Goal: Task Accomplishment & Management: Manage account settings

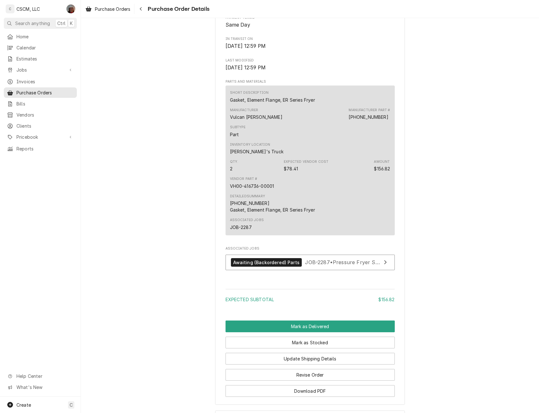
scroll to position [387, 0]
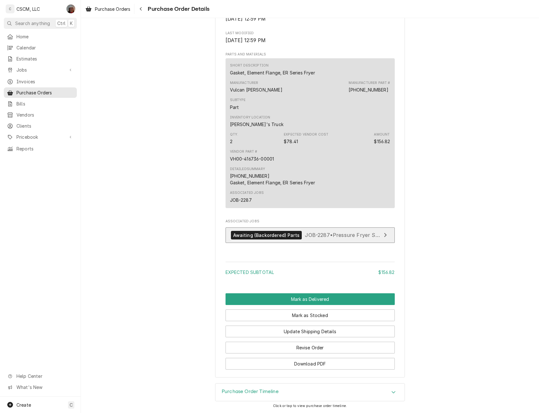
click at [264, 234] on div "Awaiting (Backordered) Parts" at bounding box center [266, 235] width 71 height 9
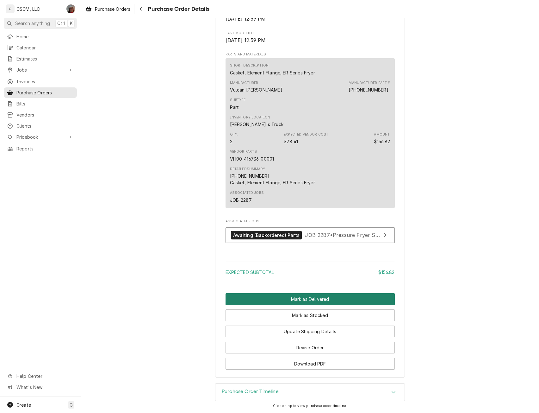
click at [328, 302] on button "Mark as Delivered" at bounding box center [310, 299] width 169 height 12
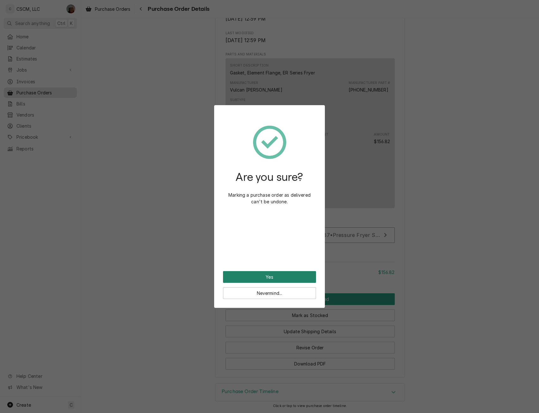
click at [276, 271] on button "Yes" at bounding box center [269, 277] width 93 height 12
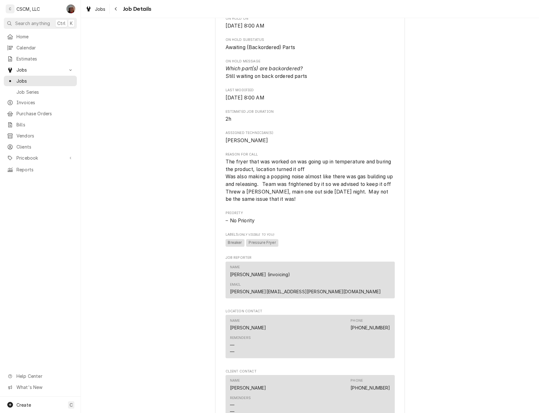
scroll to position [791, 0]
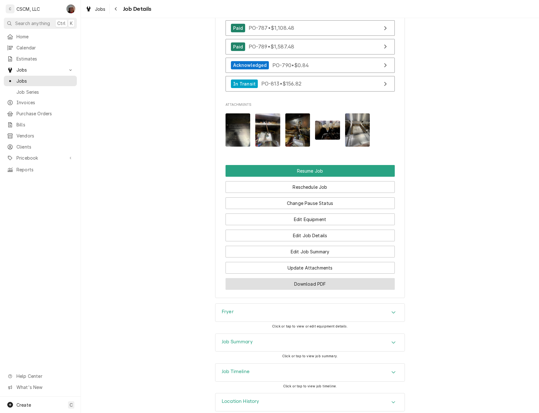
click at [311, 278] on button "Download PDF" at bounding box center [310, 284] width 169 height 12
click at [391, 340] on icon "Accordion Header" at bounding box center [393, 342] width 4 height 5
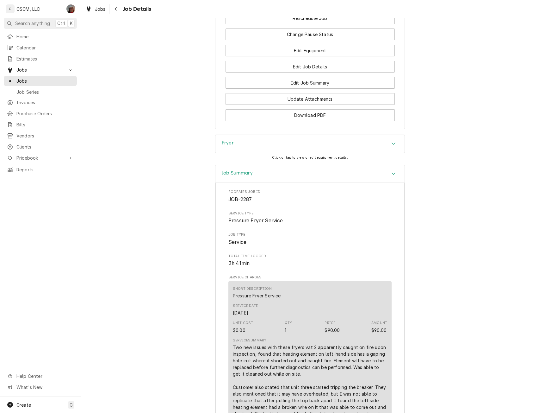
scroll to position [959, 0]
click at [394, 171] on div "Accordion Header" at bounding box center [393, 175] width 9 height 8
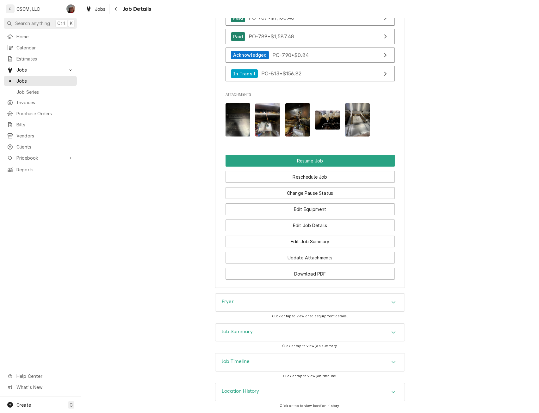
scroll to position [799, 0]
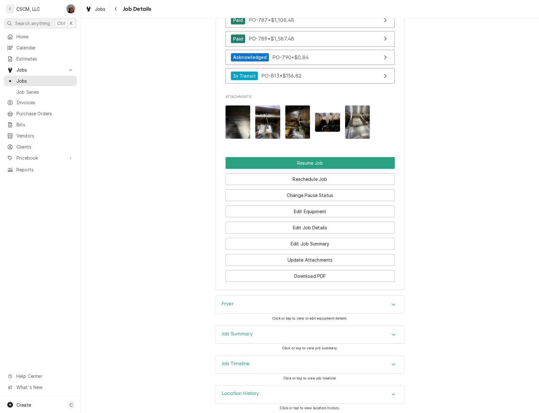
click at [392, 361] on icon "Accordion Header" at bounding box center [393, 363] width 4 height 5
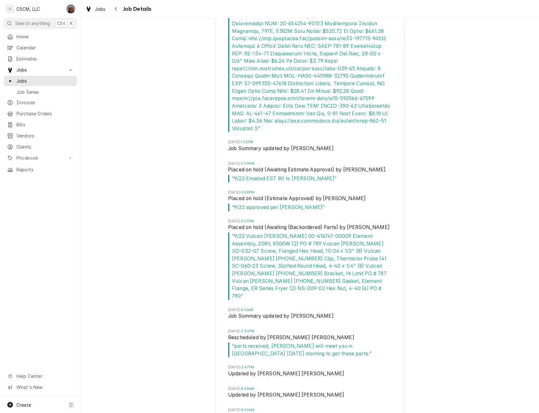
scroll to position [1356, 0]
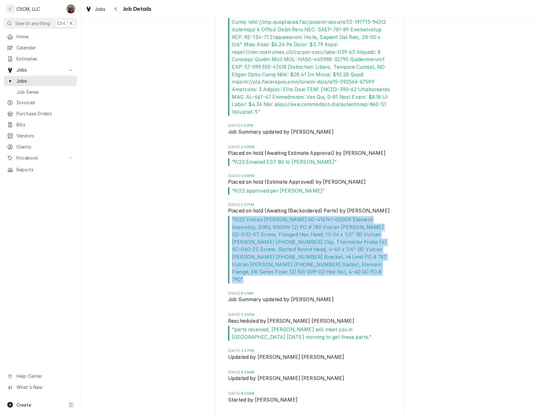
drag, startPoint x: 228, startPoint y: 216, endPoint x: 376, endPoint y: 265, distance: 155.7
click at [376, 265] on span "“ 9/22 Vulcan Hart 00-416741-000G9 Element Assembly, 208V, 8500W (2) PO # 789 V…" at bounding box center [310, 249] width 164 height 67
copy span "“ 9/22 Vulcan Hart 00-416741-000G9 Element Assembly, 208V, 8500W (2) PO # 789 V…"
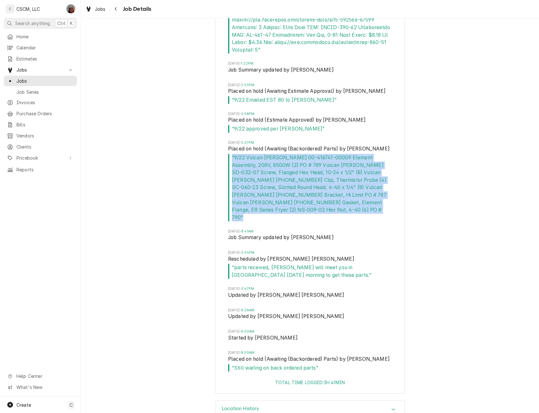
scroll to position [918, 0]
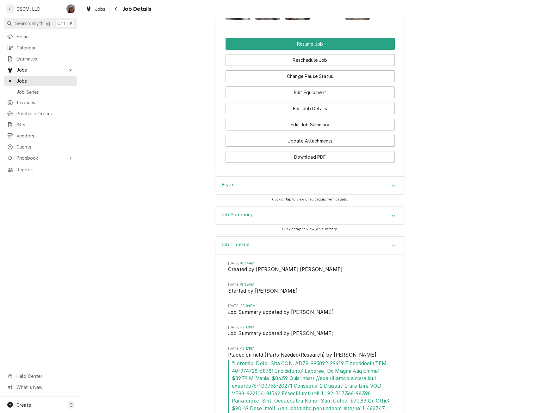
click at [394, 244] on div "Accordion Header" at bounding box center [393, 245] width 9 height 8
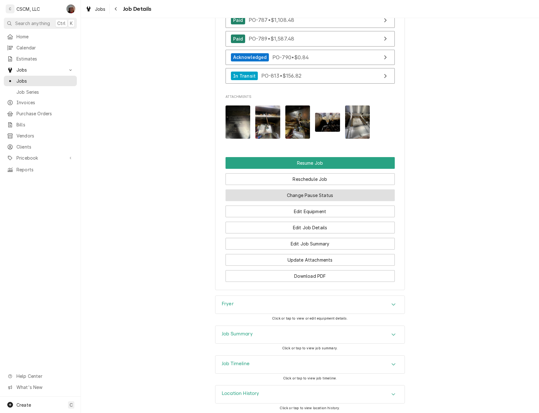
click at [321, 191] on button "Change Pause Status" at bounding box center [310, 195] width 169 height 12
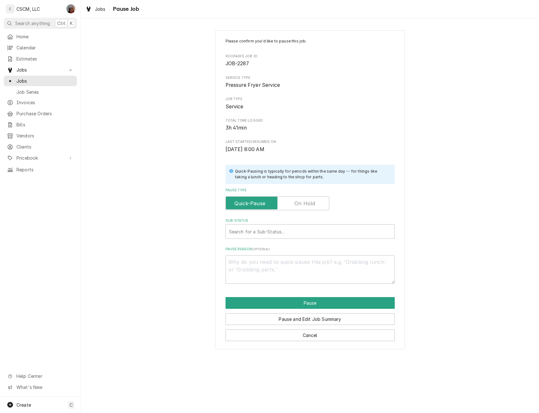
click at [304, 203] on label "Pause Type" at bounding box center [278, 203] width 104 height 14
click at [304, 203] on input "Pause Type" at bounding box center [278, 203] width 98 height 14
checkbox input "true"
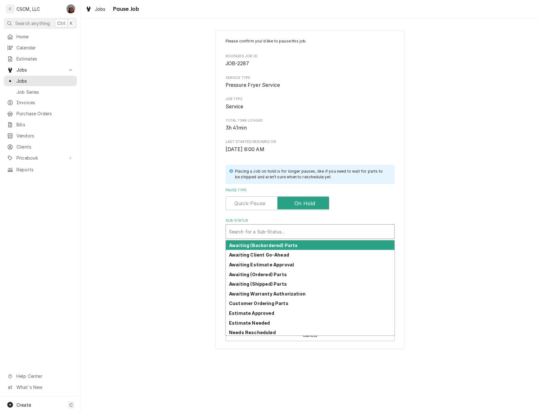
click at [245, 231] on div "Sub-Status" at bounding box center [310, 231] width 162 height 11
click at [249, 247] on strong "Awaiting (Backordered) Parts" at bounding box center [263, 244] width 69 height 5
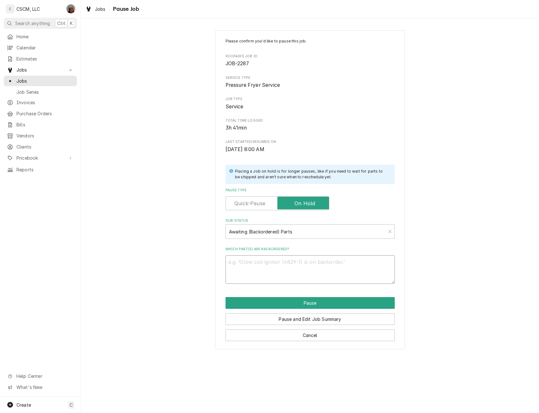
click at [235, 260] on textarea "Which part(s) are backordered?" at bounding box center [310, 269] width 169 height 28
paste textarea "“9/22 Vulcan Hart 00-416741-000G9 Element Assembly, 208V, 8500W (2) PO # 789 Vu…"
type textarea "x"
type textarea "“9/22 Vulcan Hart 00-416741-000G9 Element Assembly, 208V, 8500W (2) PO # 789 Vu…"
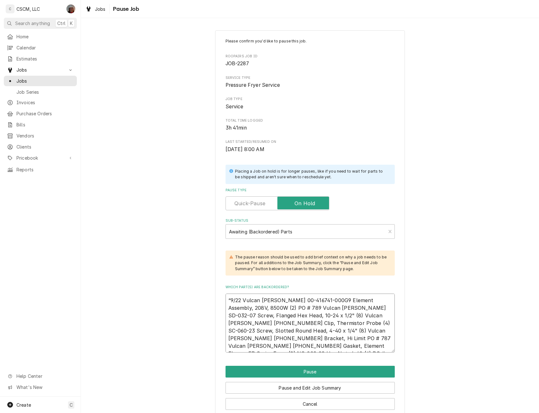
click at [242, 300] on textarea "“9/22 Vulcan Hart 00-416741-000G9 Element Assembly, 208V, 8500W (2) PO # 789 Vu…" at bounding box center [310, 322] width 169 height 59
type textarea "x"
type textarea "“9/22 Vulcan Hart 00-416741-000G9 Element Assembly, 208V, 8500W (2) PO # 789 Vu…"
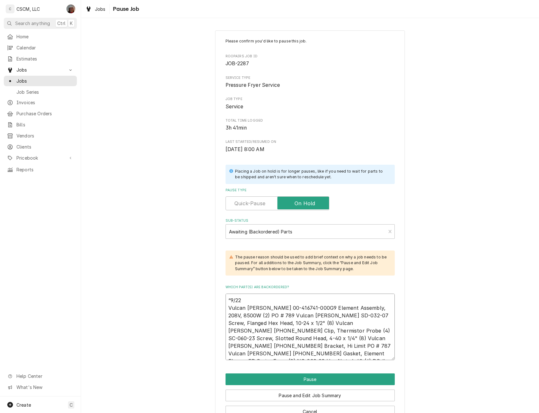
click at [260, 315] on textarea "“9/22 Vulcan Hart 00-416741-000G9 Element Assembly, 208V, 8500W (2) PO # 789 Vu…" at bounding box center [310, 326] width 169 height 66
type textarea "x"
type textarea "“9/22 Vulcan Hart 00-416741-000G9 Element Assembly, 208V, 8500W (2) PO # 789 Vu…"
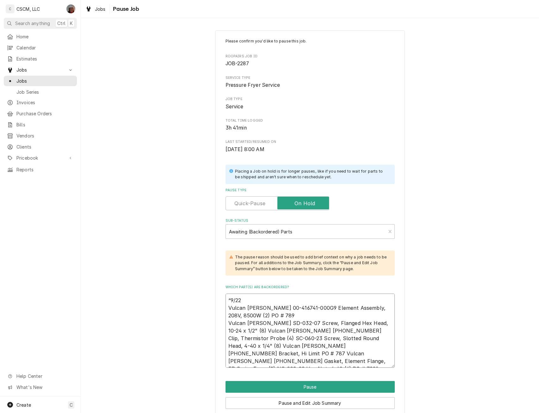
click at [366, 329] on textarea "“9/22 Vulcan Hart 00-416741-000G9 Element Assembly, 208V, 8500W (2) PO # 789 Vu…" at bounding box center [310, 330] width 169 height 74
type textarea "x"
type textarea "“9/22 Vulcan Hart 00-416741-000G9 Element Assembly, 208V, 8500W (2) PO # 789 Vu…"
click at [362, 337] on textarea "“9/22 Vulcan Hart 00-416741-000G9 Element Assembly, 208V, 8500W (2) PO # 789 Vu…" at bounding box center [310, 330] width 169 height 74
type textarea "x"
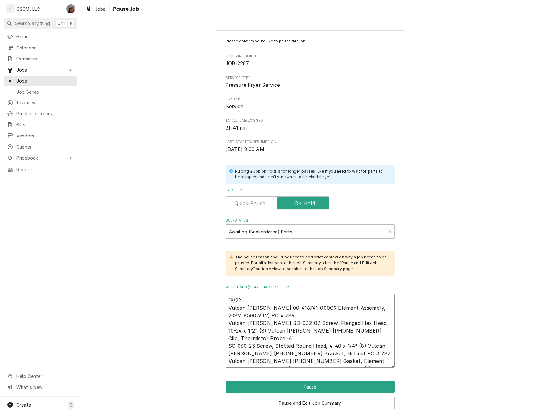
type textarea "“9/22 Vulcan Hart 00-416741-000G9 Element Assembly, 208V, 8500W (2) PO # 789 Vu…"
click at [342, 345] on textarea "“9/22 Vulcan Hart 00-416741-000G9 Element Assembly, 208V, 8500W (2) PO # 789 Vu…" at bounding box center [310, 330] width 169 height 74
type textarea "x"
type textarea "“9/22 Vulcan Hart 00-416741-000G9 Element Assembly, 208V, 8500W (2) PO # 789 Vu…"
click at [250, 352] on textarea "“9/22 Vulcan Hart 00-416741-000G9 Element Assembly, 208V, 8500W (2) PO # 789 Vu…" at bounding box center [310, 330] width 169 height 74
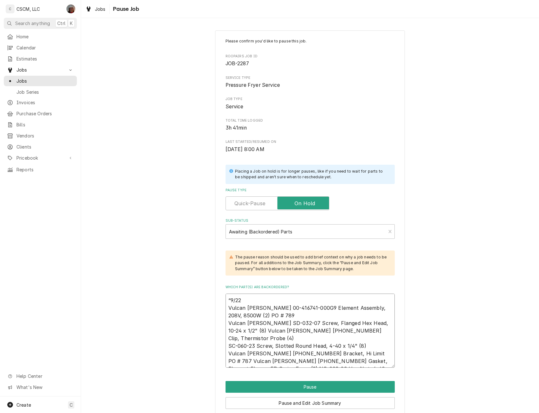
click at [250, 352] on textarea "“9/22 Vulcan Hart 00-416741-000G9 Element Assembly, 208V, 8500W (2) PO # 789 Vu…" at bounding box center [310, 330] width 169 height 74
type textarea "x"
type textarea "“9/22 Vulcan Hart 00-416741-000G9 Element Assembly, 208V, 8500W (2) PO # 789 Vu…"
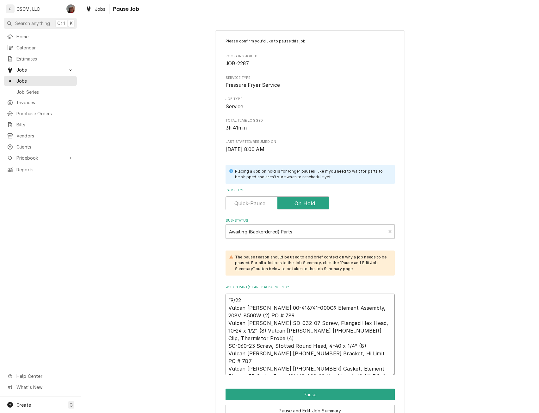
click at [248, 366] on textarea "“9/22 Vulcan Hart 00-416741-000G9 Element Assembly, 208V, 8500W (2) PO # 789 Vu…" at bounding box center [310, 334] width 169 height 82
type textarea "x"
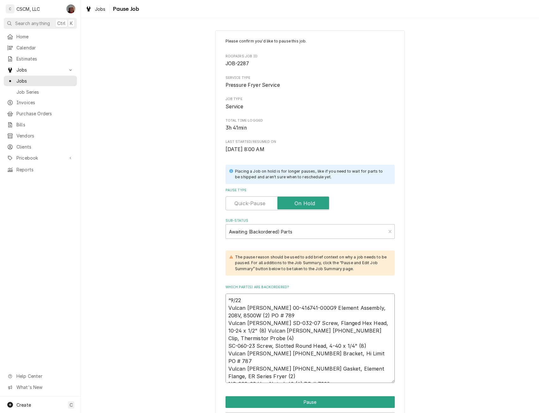
click at [300, 377] on textarea "“9/22 Vulcan Hart 00-416741-000G9 Element Assembly, 208V, 8500W (2) PO # 789 Vu…" at bounding box center [310, 337] width 169 height 89
type textarea "“9/22 Vulcan Hart 00-416741-000G9 Element Assembly, 208V, 8500W (2) PO # 789 Vu…"
click at [298, 378] on textarea "“9/22 Vulcan Hart 00-416741-000G9 Element Assembly, 208V, 8500W (2) PO # 789 Vu…" at bounding box center [310, 337] width 169 height 89
type textarea "x"
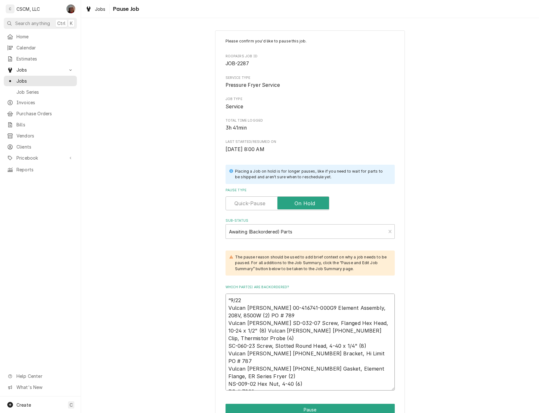
scroll to position [48, 0]
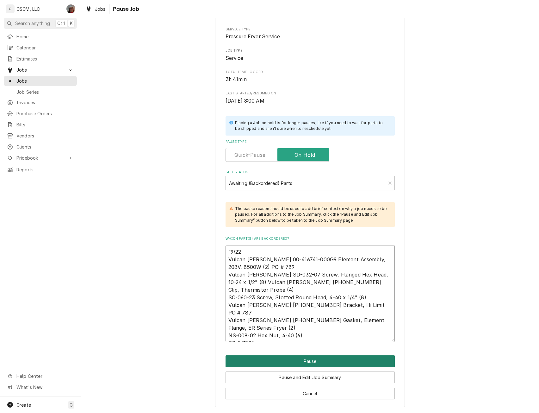
type textarea "“9/22 Vulcan Hart 00-416741-000G9 Element Assembly, 208V, 8500W (2) PO # 789 Vu…"
click at [295, 363] on button "Pause" at bounding box center [310, 361] width 169 height 12
type textarea "x"
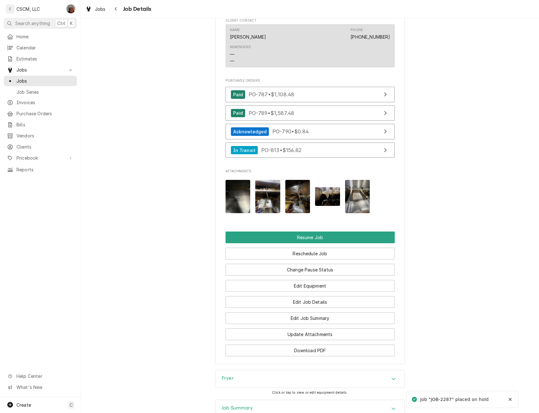
scroll to position [881, 0]
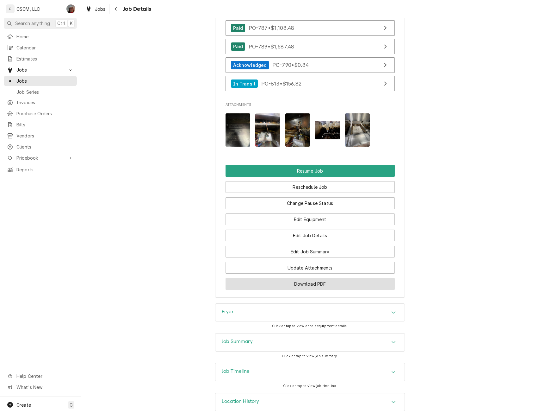
click at [313, 278] on button "Download PDF" at bounding box center [310, 284] width 169 height 12
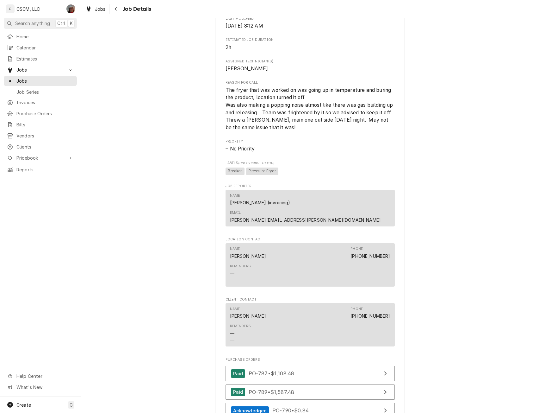
scroll to position [191, 0]
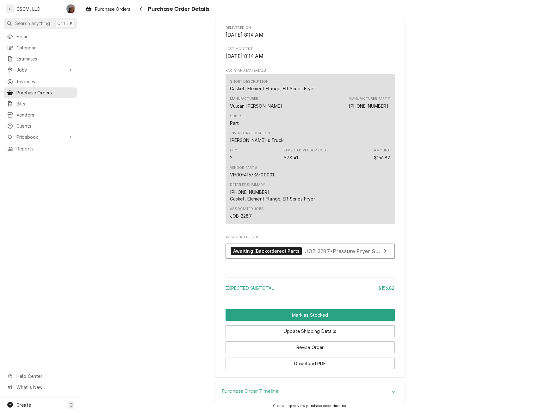
scroll to position [349, 0]
click at [330, 310] on button "Mark as Stocked" at bounding box center [310, 315] width 169 height 12
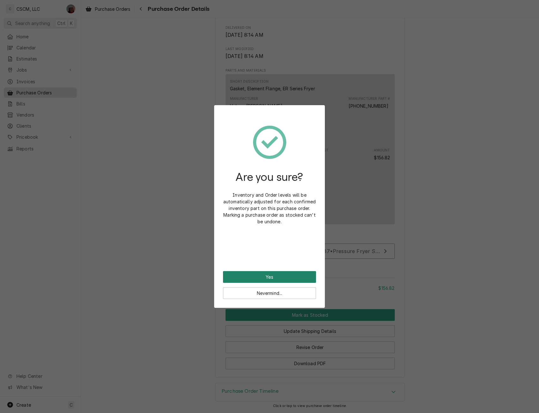
click at [276, 275] on button "Yes" at bounding box center [269, 277] width 93 height 12
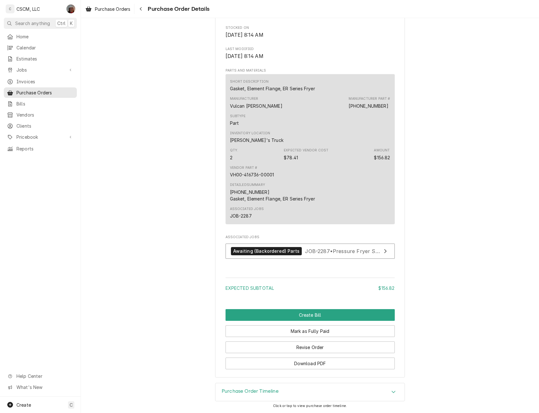
scroll to position [349, 0]
click at [304, 315] on button "Create Bill" at bounding box center [310, 315] width 169 height 12
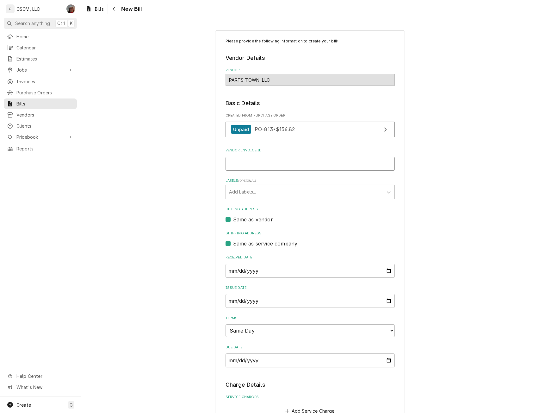
click at [246, 162] on input "Vendor Invoice ID" at bounding box center [310, 164] width 169 height 14
paste input "#2107067545"
click at [230, 164] on input "#2107067545" at bounding box center [310, 164] width 169 height 14
type input "2107067545"
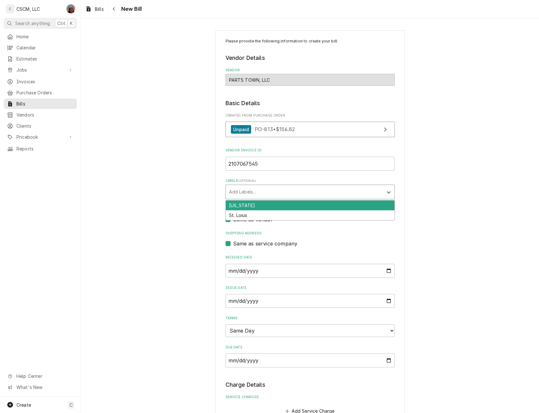
click at [257, 191] on div "Labels" at bounding box center [304, 191] width 151 height 11
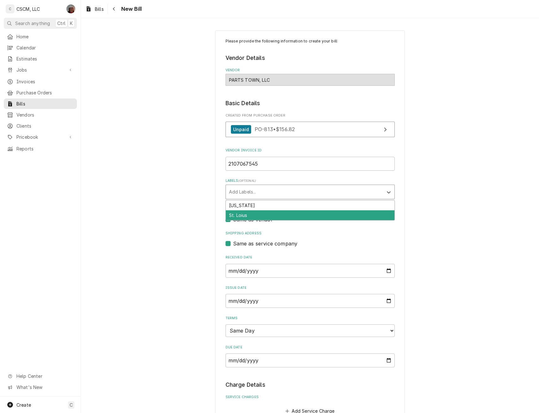
click at [243, 215] on div "St. Loius" at bounding box center [310, 215] width 169 height 10
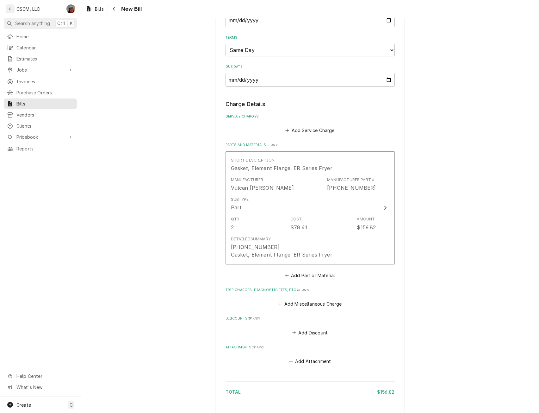
scroll to position [322, 0]
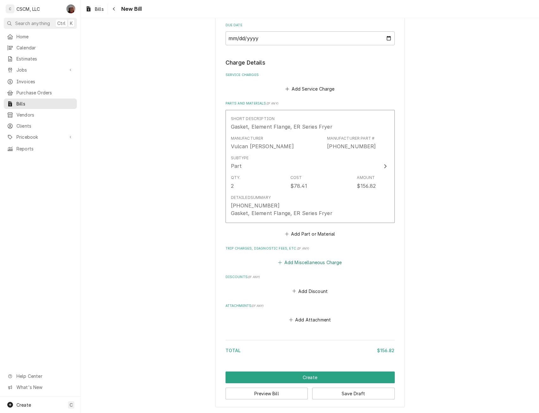
click at [288, 261] on button "Add Miscellaneous Charge" at bounding box center [310, 262] width 66 height 9
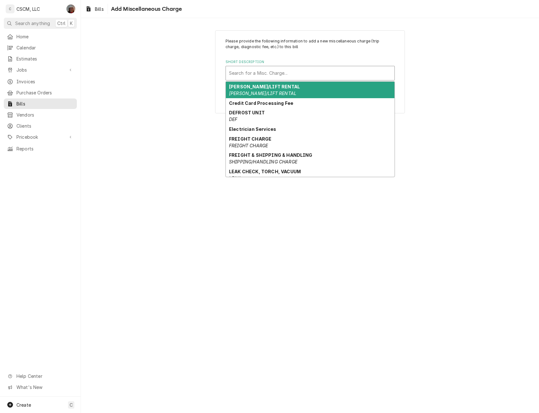
click at [283, 70] on div "Short Description" at bounding box center [310, 72] width 162 height 11
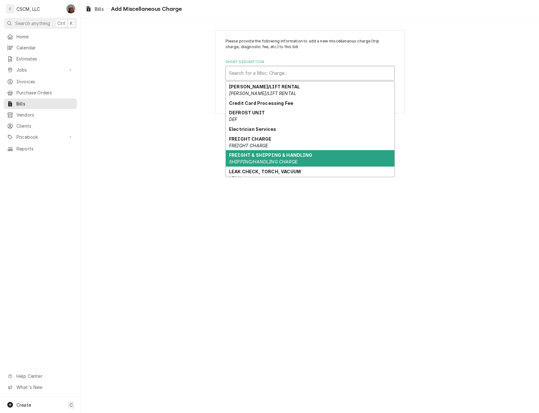
click at [273, 157] on strong "FREIGHT & SHIPPING & HANDLING" at bounding box center [271, 154] width 84 height 5
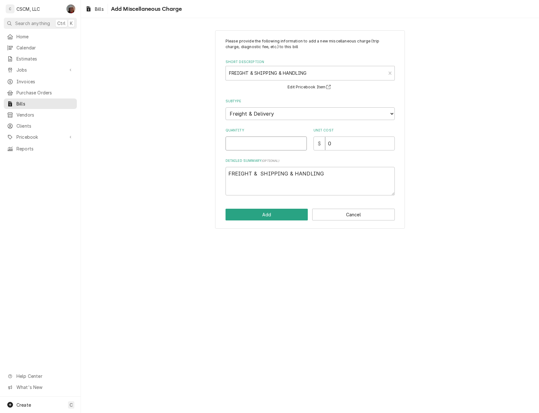
click at [240, 143] on input "Quantity" at bounding box center [266, 143] width 81 height 14
type input "1"
type textarea "x"
type input "1"
type textarea "x"
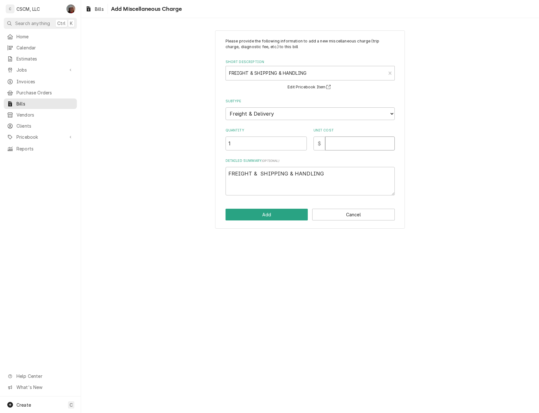
type textarea "x"
type input ".3"
type textarea "x"
type input ".30"
click at [273, 216] on button "Add" at bounding box center [267, 215] width 83 height 12
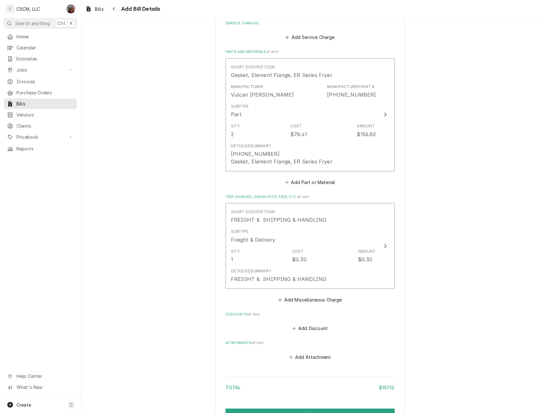
scroll to position [410, 0]
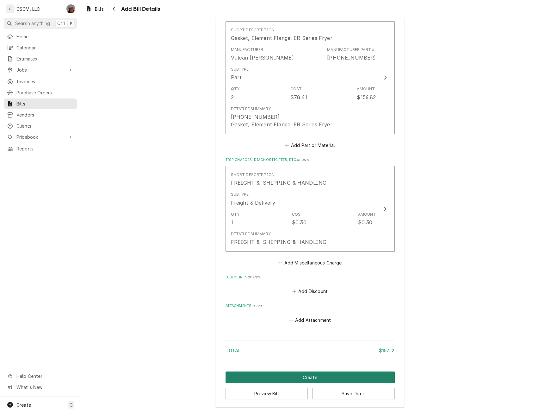
click at [310, 375] on button "Create" at bounding box center [310, 377] width 169 height 12
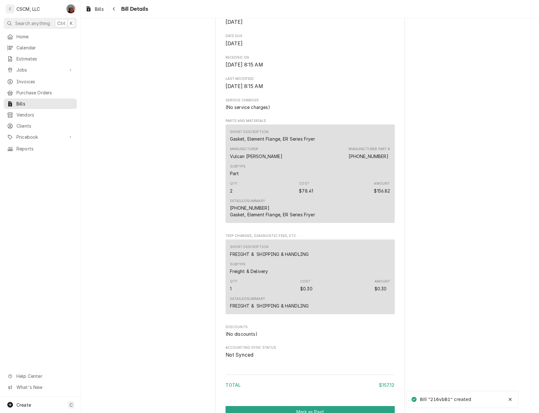
scroll to position [323, 0]
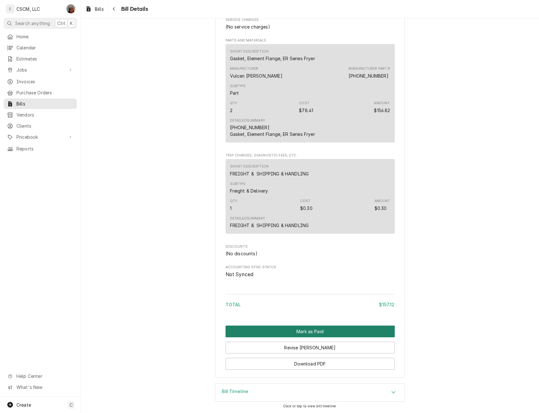
click at [294, 329] on button "Mark as Paid" at bounding box center [310, 331] width 169 height 12
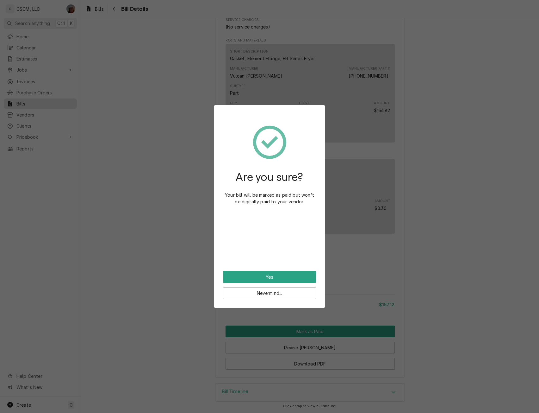
click at [262, 269] on div "Are you sure? Your bill will be marked as paid but won't be digitally paid to y…" at bounding box center [269, 192] width 93 height 157
click at [261, 277] on button "Yes" at bounding box center [269, 277] width 93 height 12
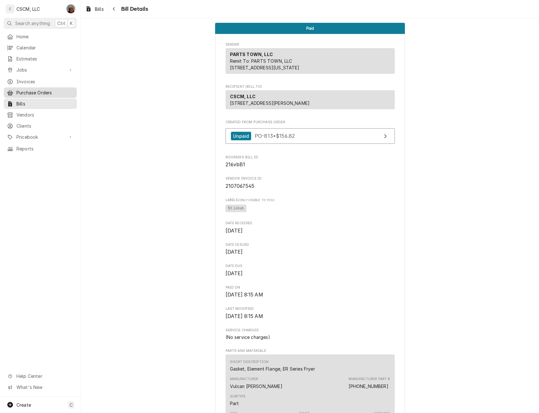
click at [40, 93] on span "Purchase Orders" at bounding box center [44, 92] width 57 height 7
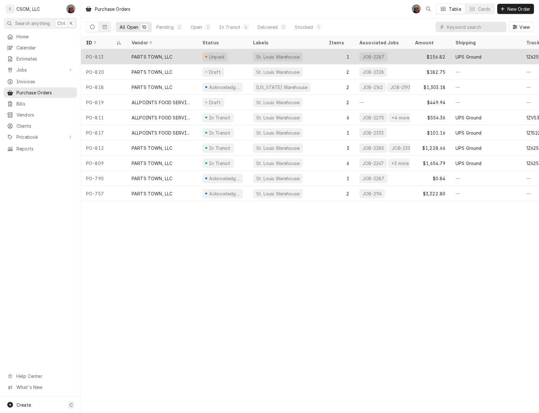
click at [169, 55] on div "PARTS TOWN, LLC" at bounding box center [152, 56] width 41 height 7
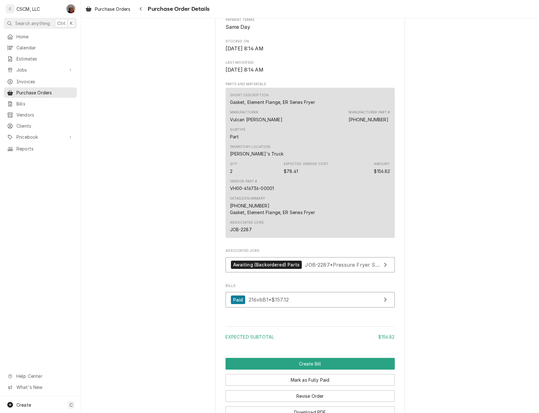
scroll to position [384, 0]
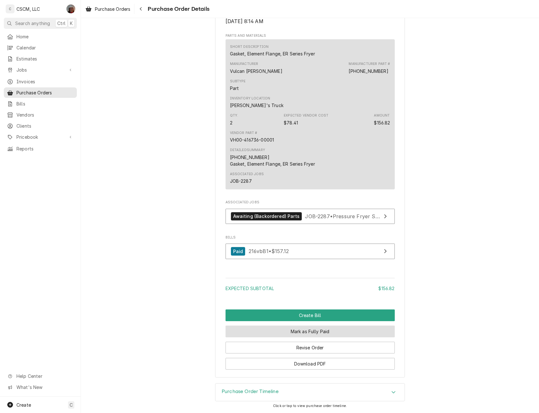
click at [319, 327] on button "Mark as Fully Paid" at bounding box center [310, 331] width 169 height 12
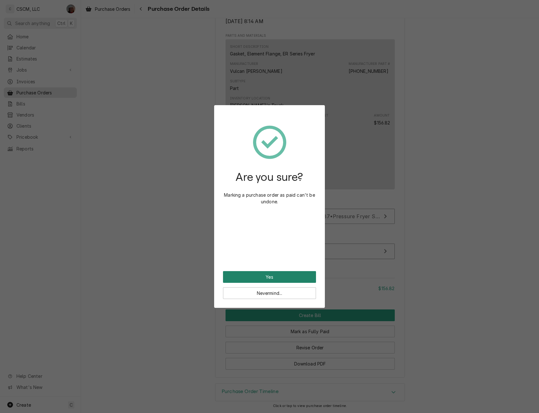
click at [278, 276] on button "Yes" at bounding box center [269, 277] width 93 height 12
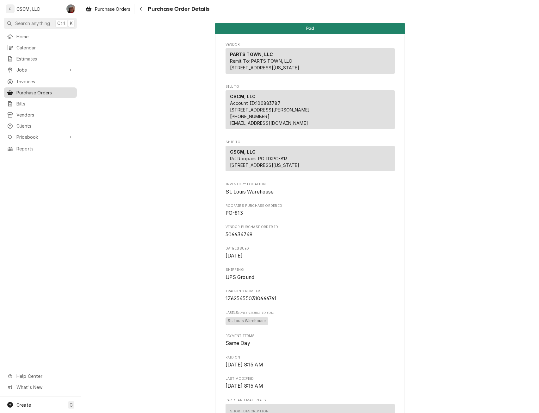
click at [18, 89] on span "Purchase Orders" at bounding box center [44, 92] width 57 height 7
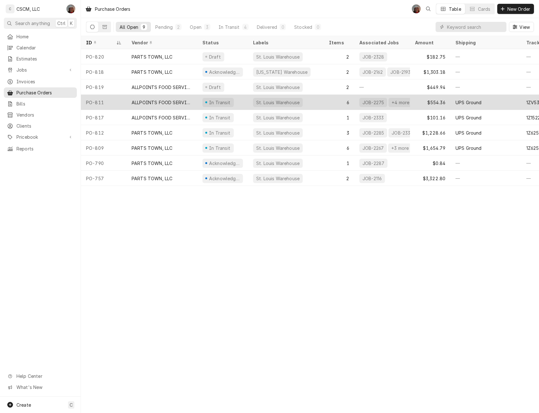
click at [110, 100] on div "PO-811" at bounding box center [104, 102] width 46 height 15
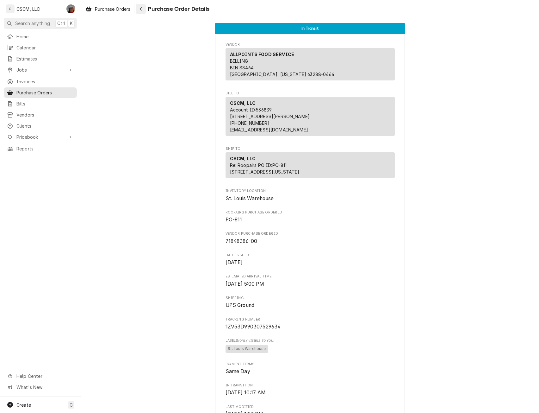
click at [142, 8] on icon "Navigate back" at bounding box center [141, 8] width 2 height 3
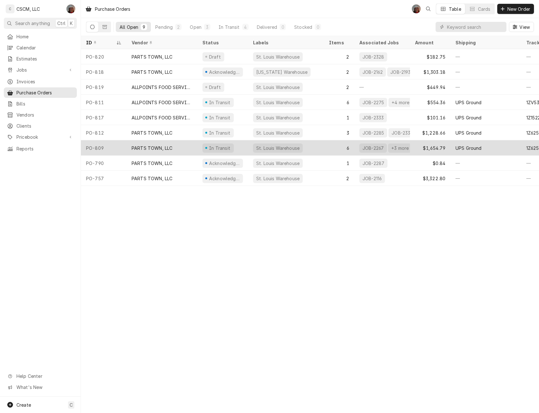
click at [109, 146] on div "PO-809" at bounding box center [104, 147] width 46 height 15
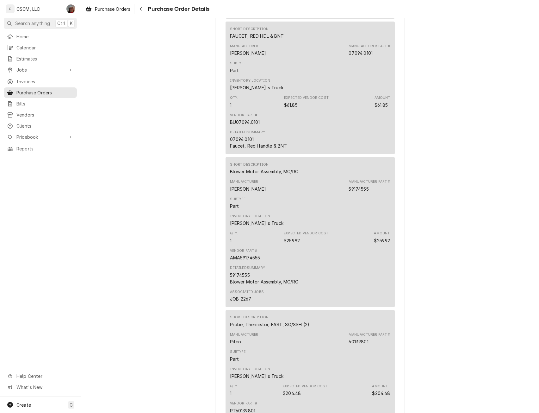
scroll to position [545, 0]
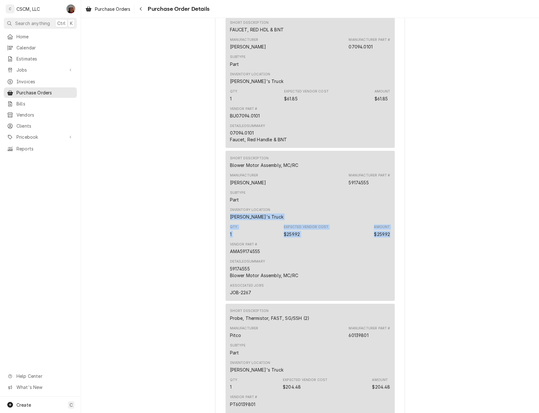
drag, startPoint x: 533, startPoint y: 235, endPoint x: 533, endPoint y: 244, distance: 9.2
click at [533, 244] on div "In Transit Vendor PARTS TOWN, LLC Remit To: PARTS TOWN, LLC [STREET_ADDRESS][US…" at bounding box center [310, 242] width 458 height 1538
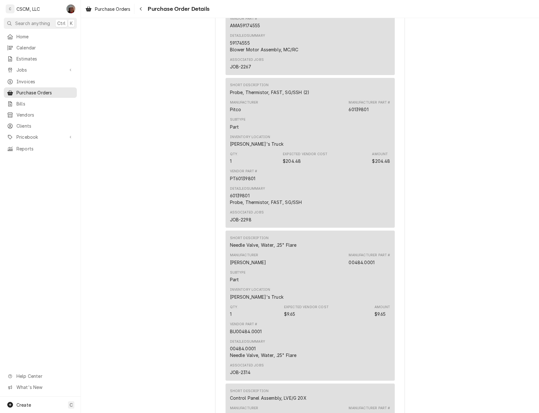
scroll to position [772, 0]
drag, startPoint x: 531, startPoint y: 291, endPoint x: 531, endPoint y: 298, distance: 7.0
click at [531, 298] on div "In Transit Vendor PARTS TOWN, LLC Remit To: PARTS TOWN, LLC 27787 NETWORK PLACE…" at bounding box center [310, 15] width 458 height 1538
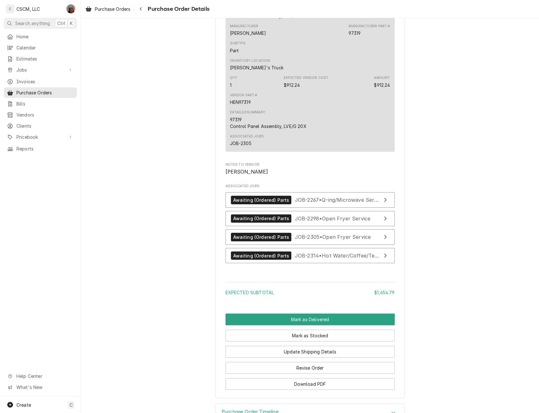
scroll to position [1193, 0]
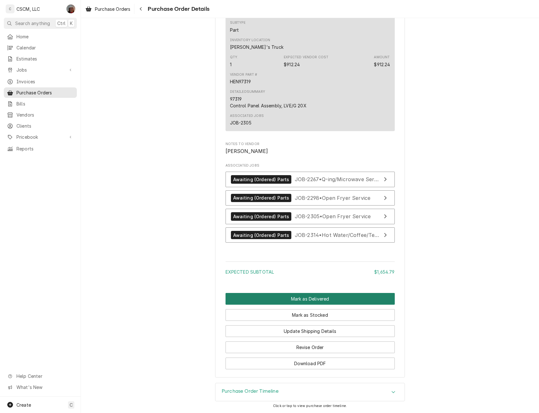
click at [296, 295] on button "Mark as Delivered" at bounding box center [310, 299] width 169 height 12
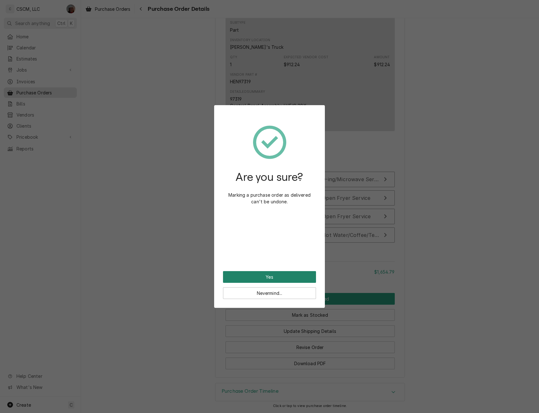
click at [268, 274] on button "Yes" at bounding box center [269, 277] width 93 height 12
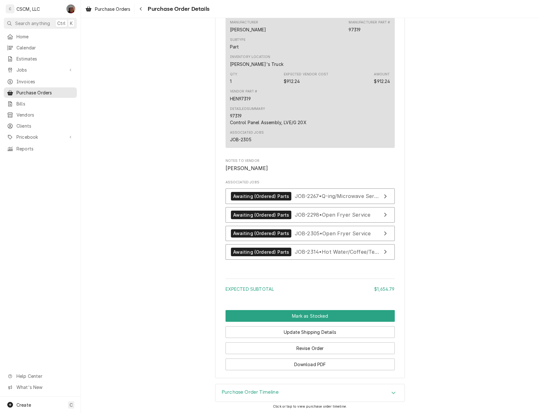
scroll to position [1155, 0]
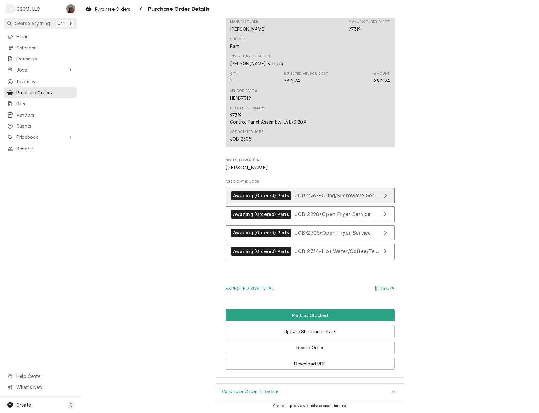
click at [271, 194] on div "Awaiting (Ordered) Parts" at bounding box center [261, 195] width 61 height 9
click at [312, 216] on span "JOB-2298 • Open Fryer Service" at bounding box center [333, 214] width 76 height 6
click at [296, 235] on span "JOB-2305 • Open Fryer Service" at bounding box center [333, 232] width 76 height 6
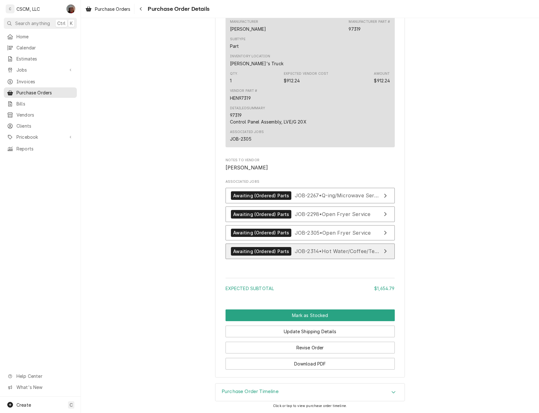
click at [295, 252] on span "JOB-2314 • Hot Water/Coffee/Tea Dispenser" at bounding box center [349, 251] width 109 height 6
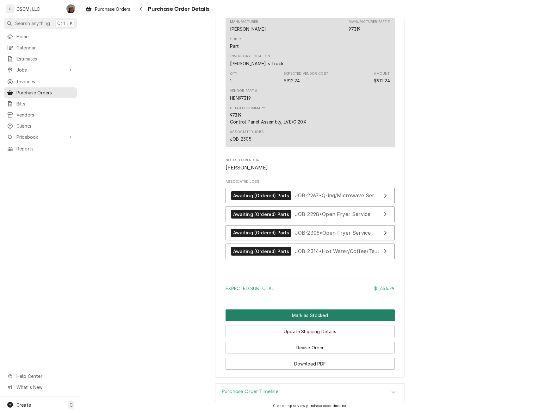
click at [300, 316] on button "Mark as Stocked" at bounding box center [310, 315] width 169 height 12
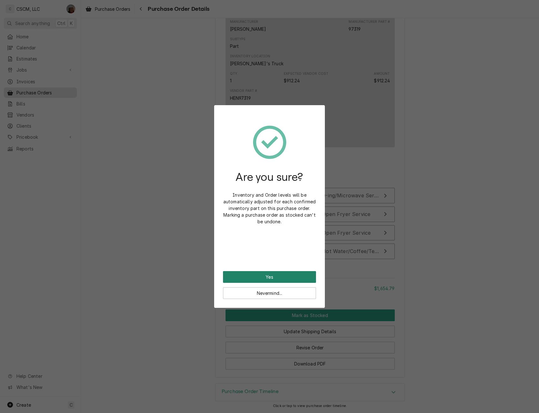
click at [278, 273] on button "Yes" at bounding box center [269, 277] width 93 height 12
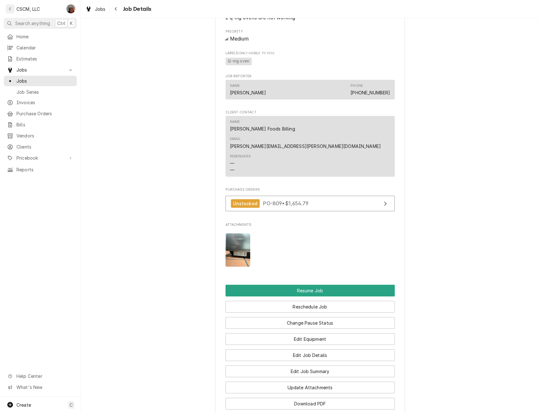
scroll to position [557, 0]
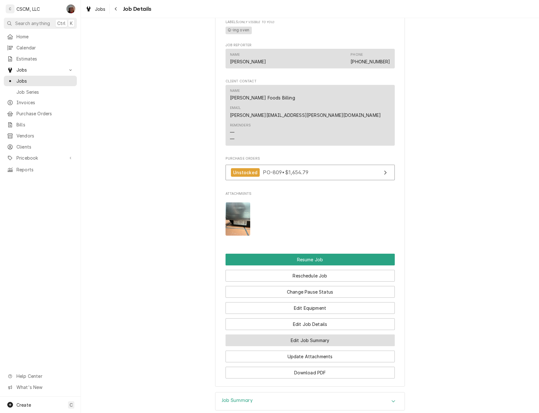
click at [319, 334] on button "Edit Job Summary" at bounding box center [310, 340] width 169 height 12
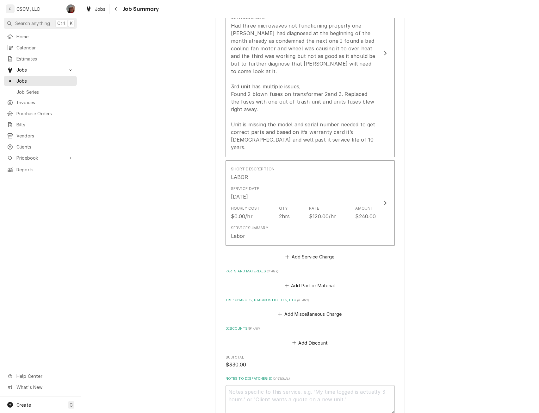
scroll to position [302, 0]
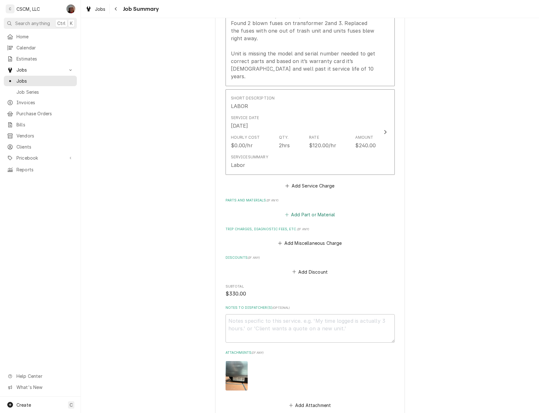
click at [309, 210] on button "Add Part or Material" at bounding box center [310, 214] width 52 height 9
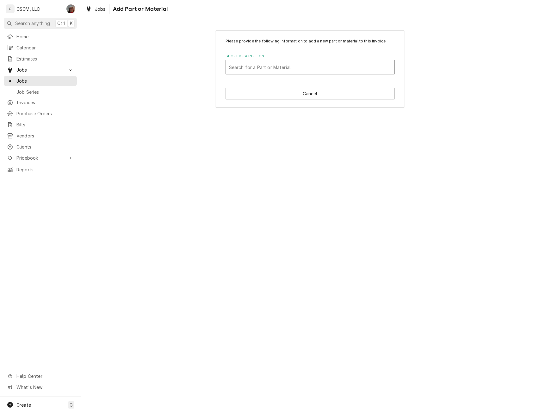
click at [245, 66] on div "Short Description" at bounding box center [310, 66] width 162 height 11
click at [128, 201] on div "Please provide the following information to add a new part or material to this …" at bounding box center [310, 215] width 458 height 395
click at [303, 94] on button "Cancel" at bounding box center [310, 94] width 169 height 12
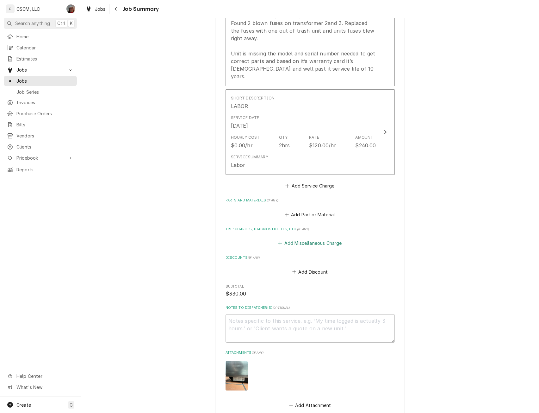
click at [293, 239] on button "Add Miscellaneous Charge" at bounding box center [310, 243] width 66 height 9
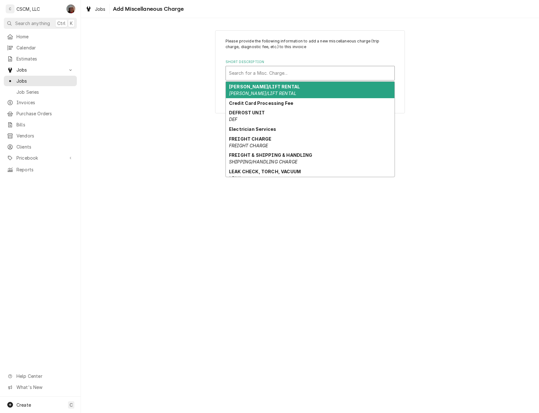
click at [262, 71] on div "Short Description" at bounding box center [310, 72] width 162 height 11
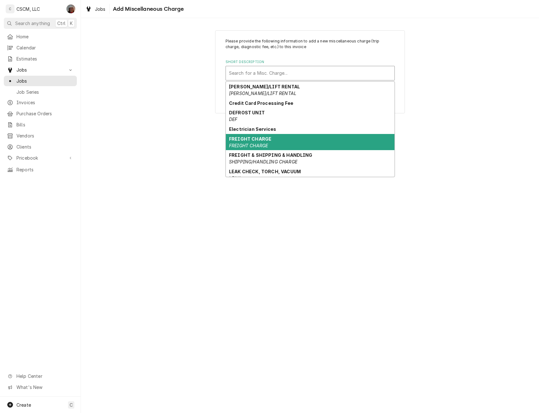
click at [256, 146] on em "FREIGHT CHARGE" at bounding box center [248, 145] width 39 height 5
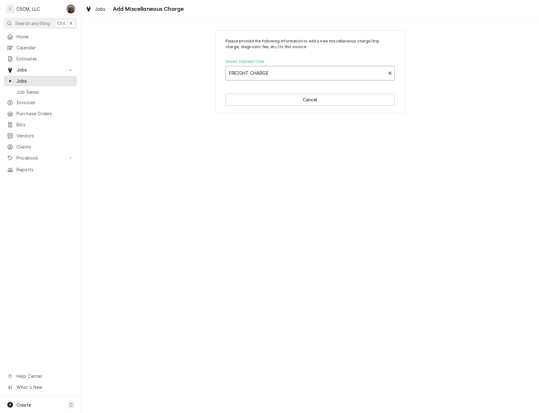
type textarea "x"
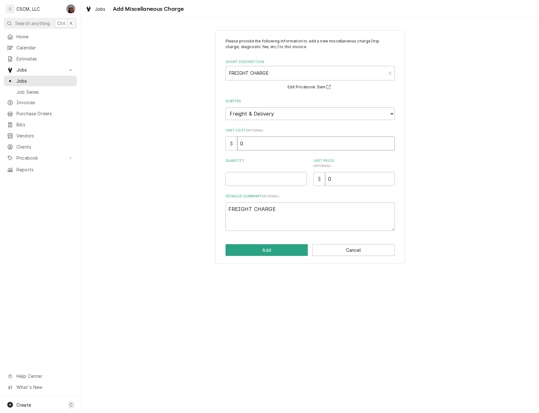
drag, startPoint x: 246, startPoint y: 141, endPoint x: 205, endPoint y: 146, distance: 40.9
click at [205, 146] on div "Please provide the following information to add a new miscellaneous charge (tri…" at bounding box center [310, 147] width 458 height 245
type input "15"
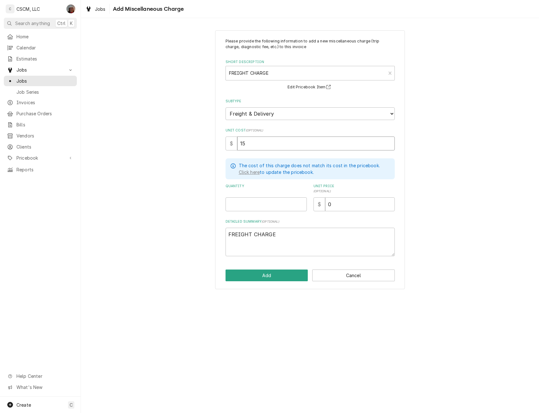
type textarea "x"
type input "15.2"
type textarea "x"
click at [257, 145] on input "15.22" at bounding box center [316, 143] width 158 height 14
type input "15.22"
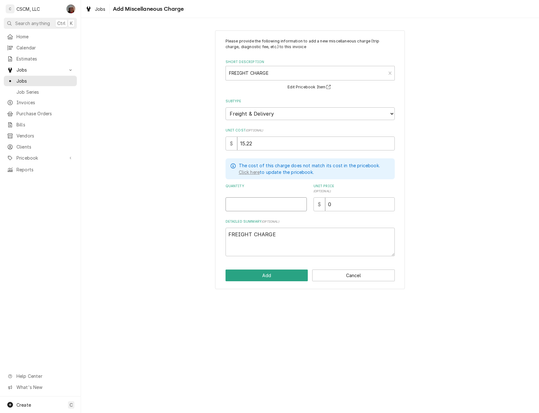
click at [245, 201] on input "Quantity" at bounding box center [266, 204] width 81 height 14
type textarea "x"
type input "1"
type input "2"
type textarea "x"
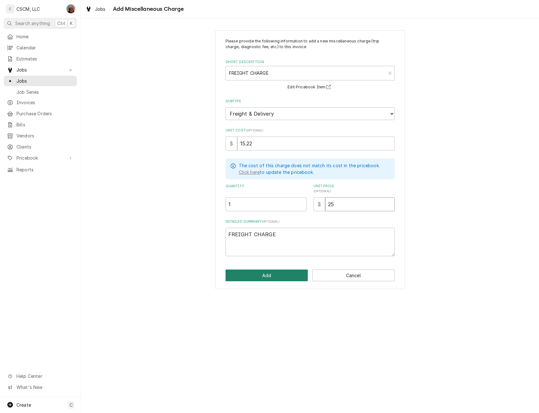
type input "25"
click at [250, 270] on button "Add" at bounding box center [267, 275] width 83 height 12
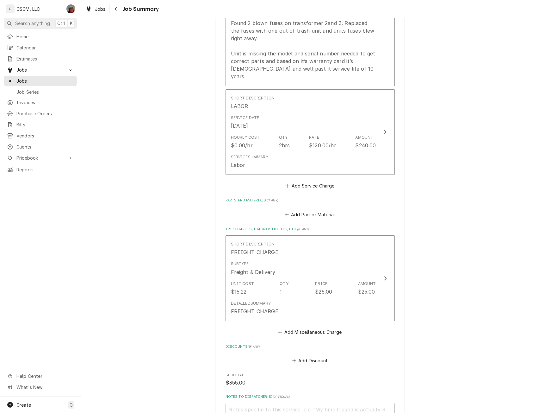
scroll to position [441, 0]
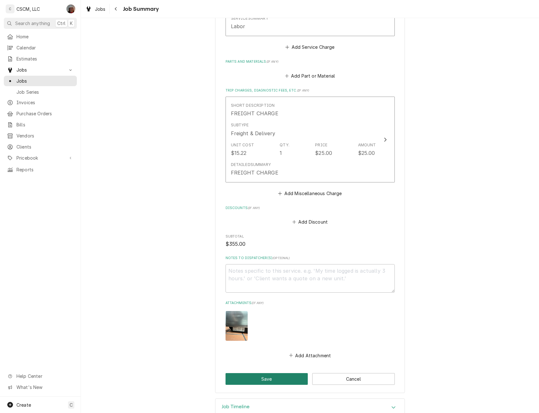
click at [268, 373] on button "Save" at bounding box center [267, 379] width 83 height 12
type textarea "x"
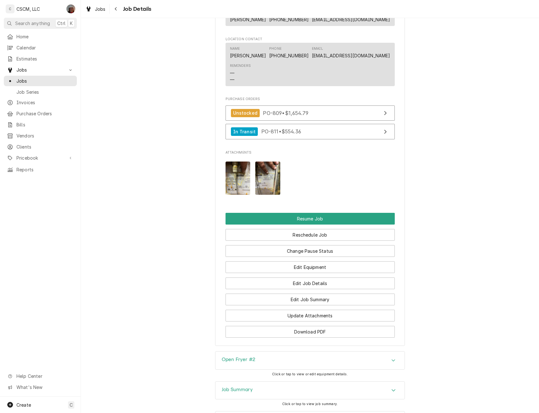
scroll to position [723, 0]
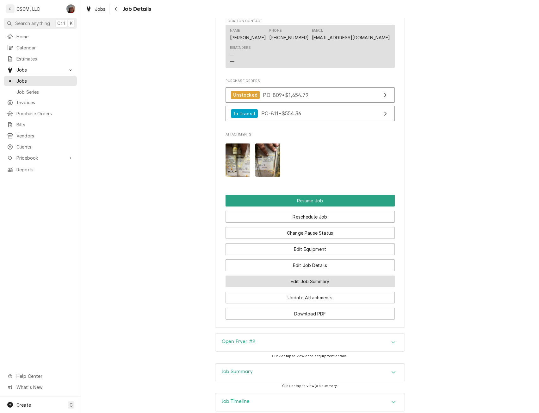
click at [306, 287] on button "Edit Job Summary" at bounding box center [310, 281] width 169 height 12
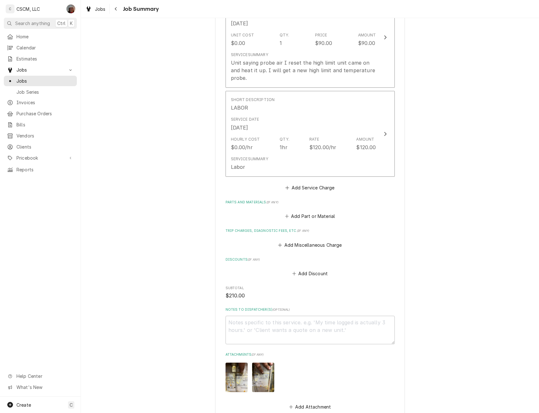
scroll to position [222, 0]
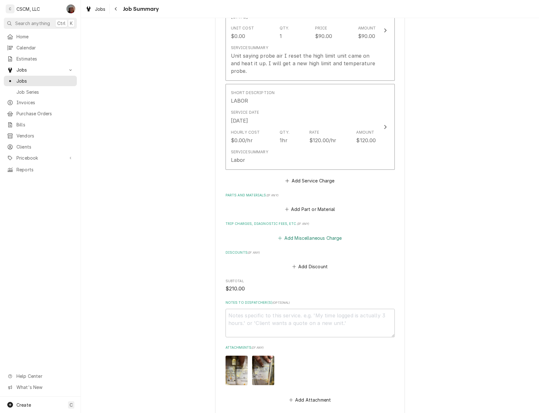
click at [298, 237] on button "Add Miscellaneous Charge" at bounding box center [310, 237] width 66 height 9
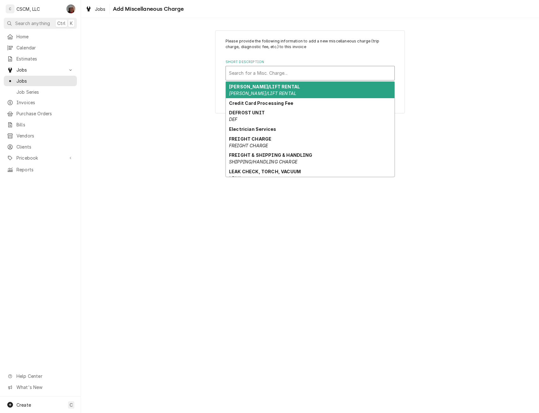
click at [270, 77] on div "Short Description" at bounding box center [310, 72] width 162 height 11
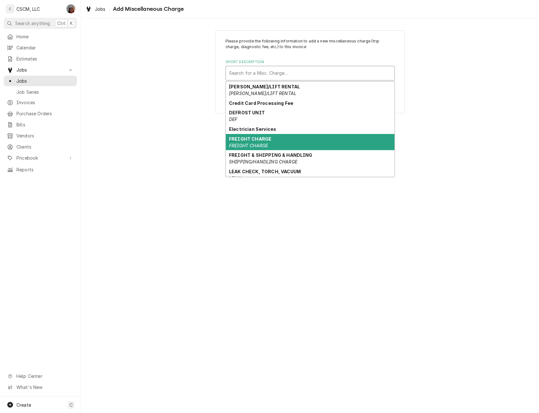
click at [260, 143] on em "FREIGHT CHARGE" at bounding box center [248, 145] width 39 height 5
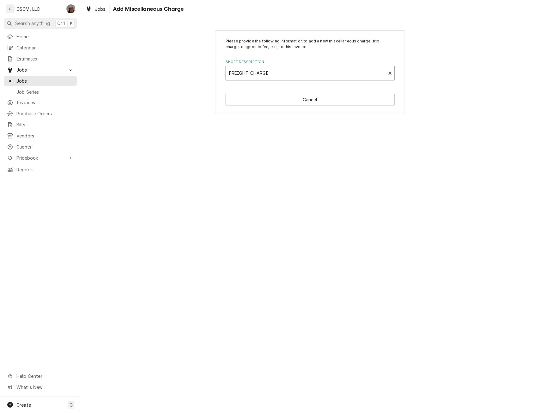
type textarea "x"
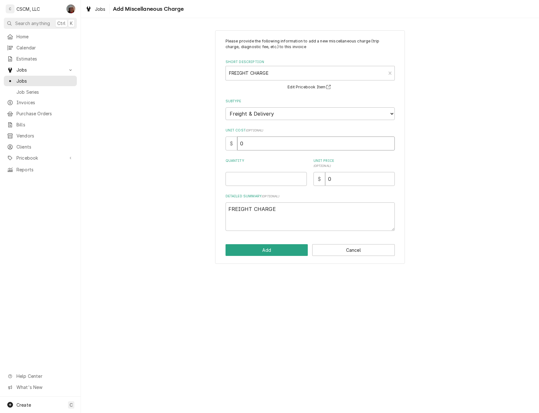
drag, startPoint x: 241, startPoint y: 147, endPoint x: 259, endPoint y: 147, distance: 17.4
click at [259, 147] on input "0" at bounding box center [316, 143] width 158 height 14
type input "15"
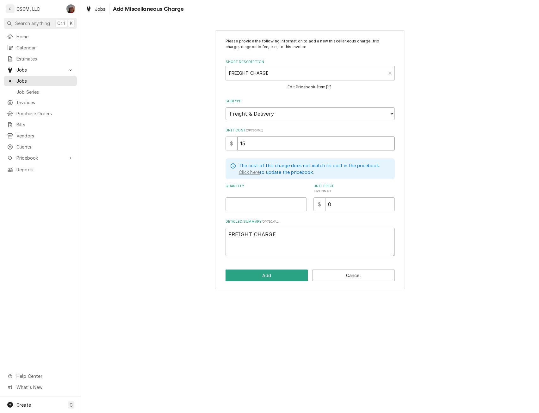
type textarea "x"
type input "15.2"
type textarea "x"
type input "15.22"
click at [265, 210] on input "Quantity" at bounding box center [266, 204] width 81 height 14
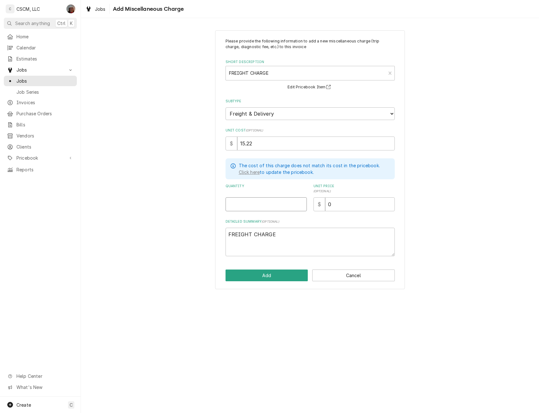
type textarea "x"
type input "1"
type textarea "x"
type input "2"
type textarea "x"
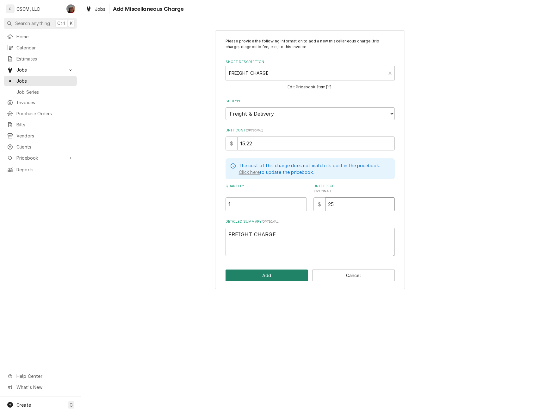
type input "25"
click at [272, 273] on button "Add" at bounding box center [267, 275] width 83 height 12
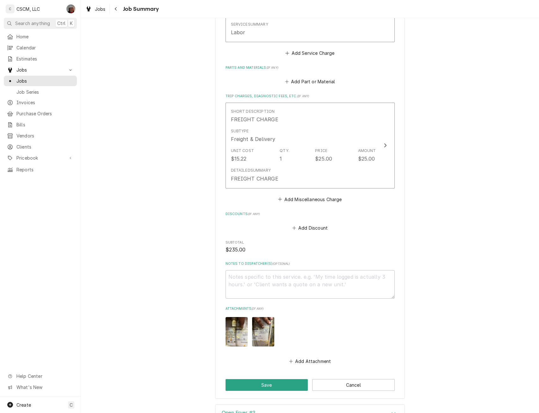
scroll to position [401, 0]
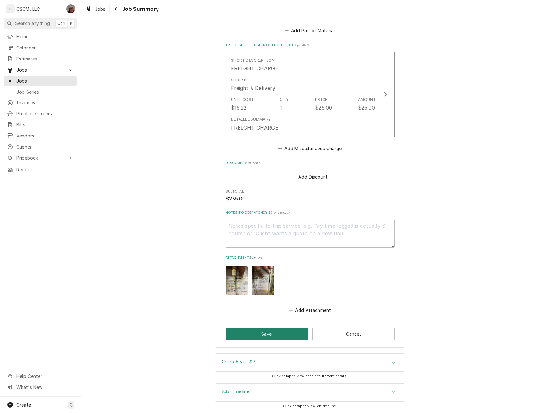
click at [265, 335] on button "Save" at bounding box center [267, 334] width 83 height 12
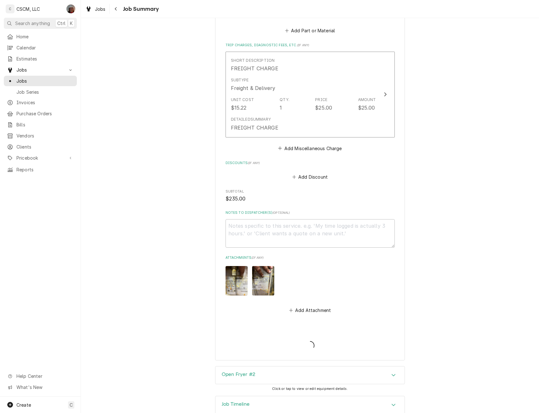
type textarea "x"
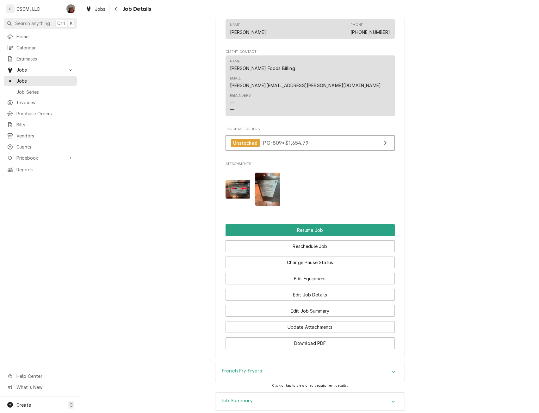
scroll to position [610, 0]
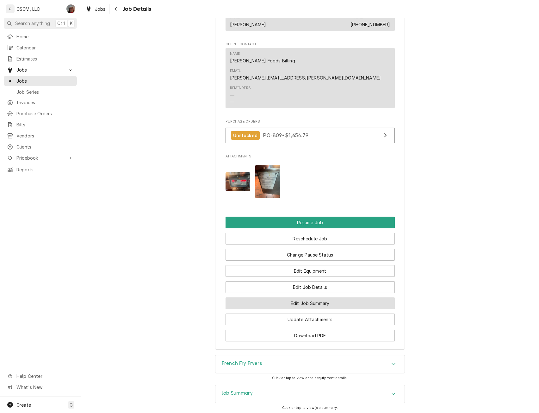
click at [295, 297] on button "Edit Job Summary" at bounding box center [310, 303] width 169 height 12
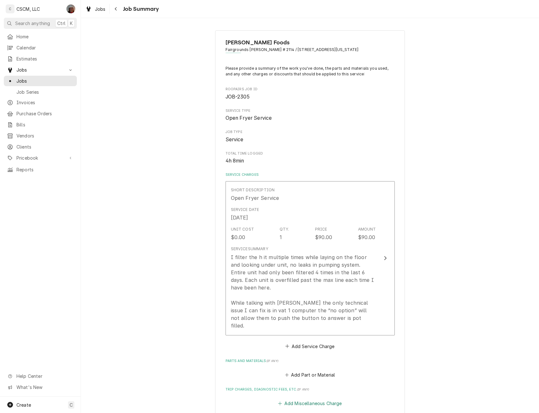
click at [302, 399] on button "Add Miscellaneous Charge" at bounding box center [310, 403] width 66 height 9
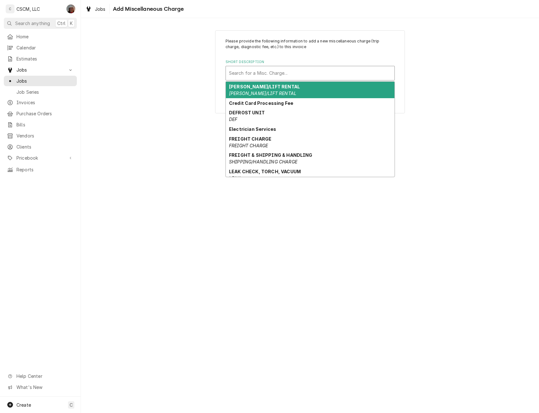
click at [295, 72] on div "Short Description" at bounding box center [310, 72] width 162 height 11
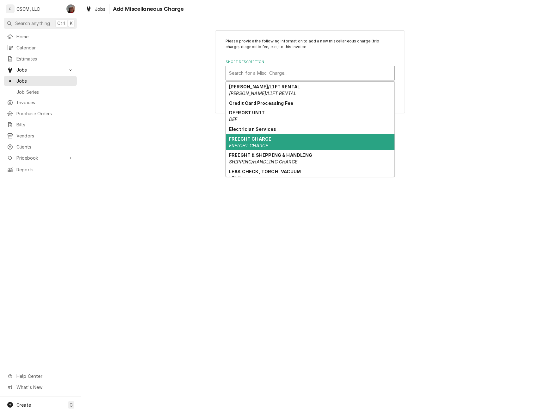
click at [262, 137] on strong "FREIGHT CHARGE" at bounding box center [250, 138] width 42 height 5
type textarea "x"
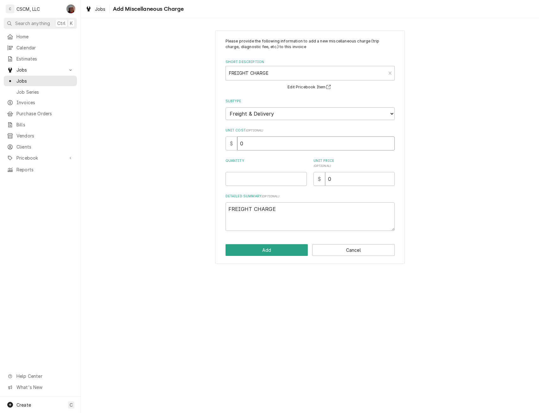
click at [247, 144] on input "0" at bounding box center [316, 143] width 158 height 14
drag, startPoint x: 247, startPoint y: 144, endPoint x: 238, endPoint y: 146, distance: 8.8
click at [238, 146] on input "0" at bounding box center [316, 143] width 158 height 14
type input "15"
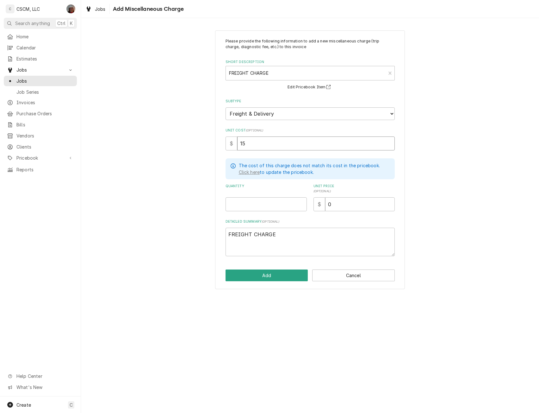
type textarea "x"
type input "15.2"
type textarea "x"
type input "15.22"
click at [243, 208] on input "Quantity" at bounding box center [266, 204] width 81 height 14
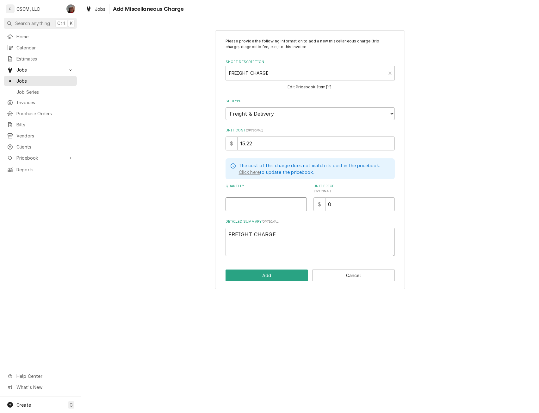
type textarea "x"
type input "1"
type textarea "x"
type input "2"
type textarea "x"
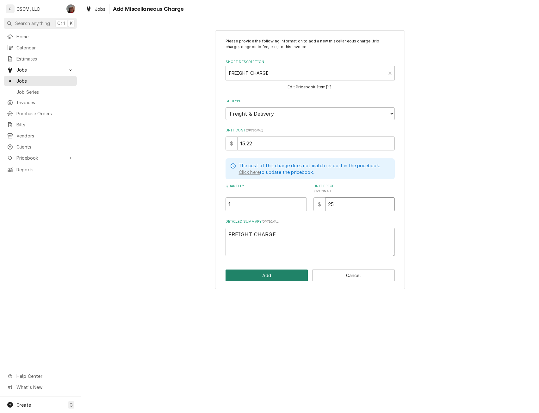
type input "25"
click at [253, 272] on button "Add" at bounding box center [267, 275] width 83 height 12
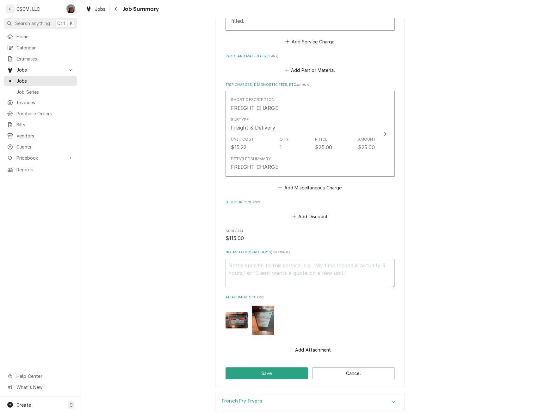
scroll to position [329, 0]
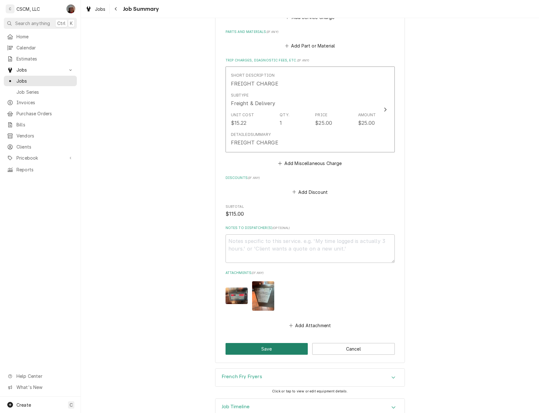
click at [255, 343] on button "Save" at bounding box center [267, 349] width 83 height 12
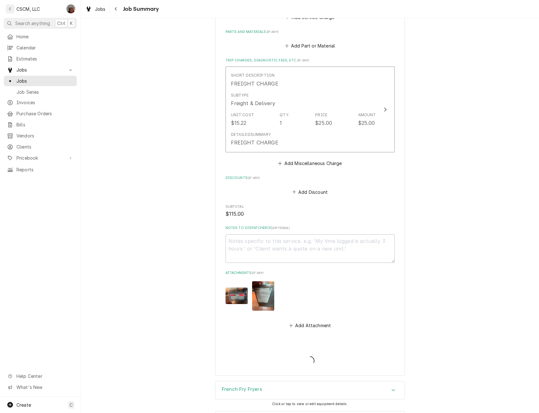
type textarea "x"
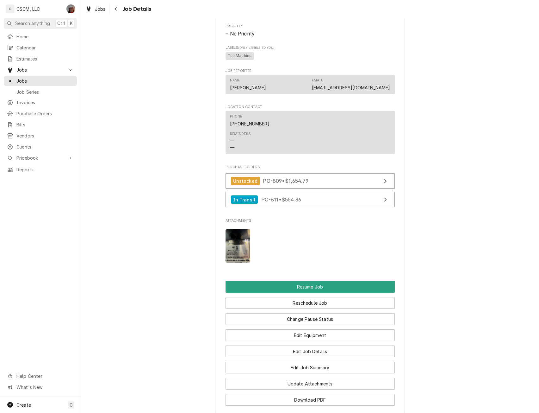
scroll to position [654, 0]
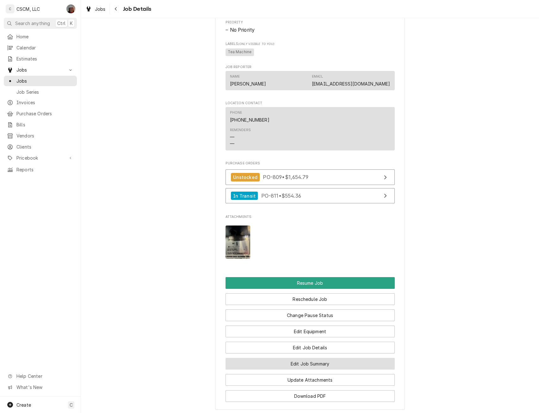
click at [303, 369] on button "Edit Job Summary" at bounding box center [310, 364] width 169 height 12
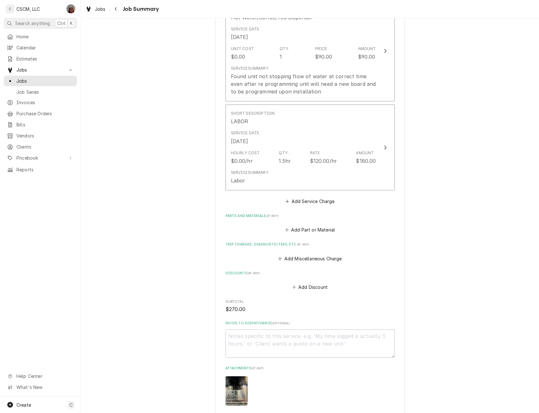
scroll to position [204, 0]
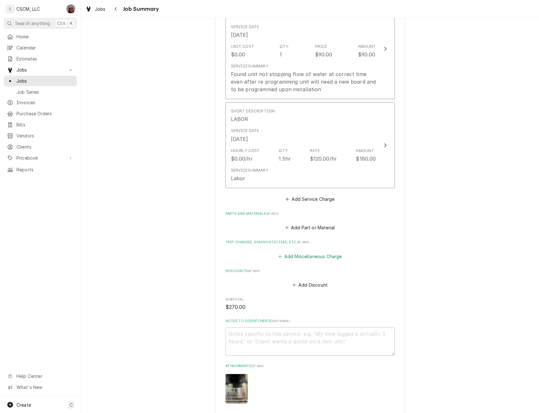
click at [289, 256] on button "Add Miscellaneous Charge" at bounding box center [310, 256] width 66 height 9
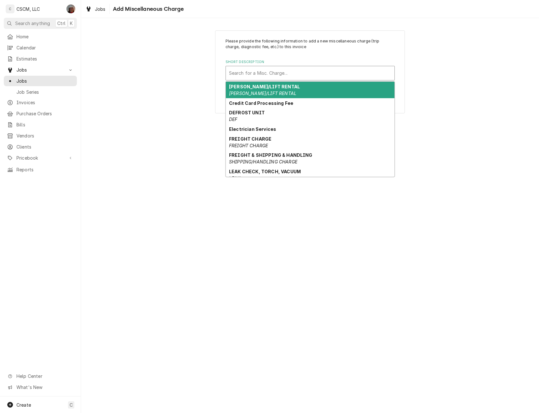
click at [248, 75] on div "Short Description" at bounding box center [310, 72] width 162 height 11
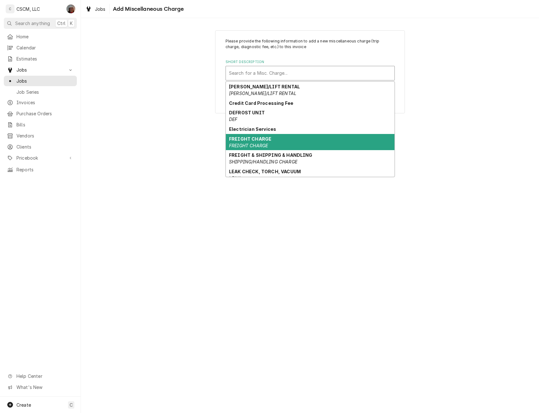
click at [243, 139] on strong "FREIGHT CHARGE" at bounding box center [250, 138] width 42 height 5
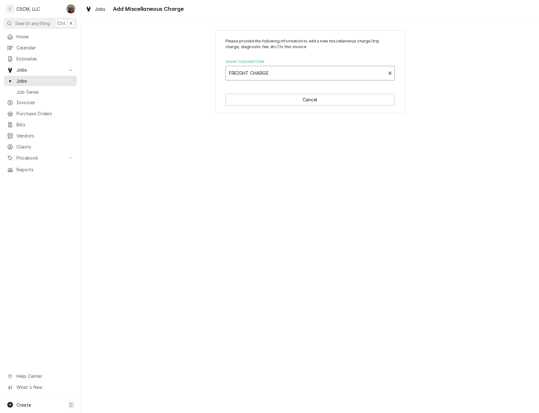
type textarea "x"
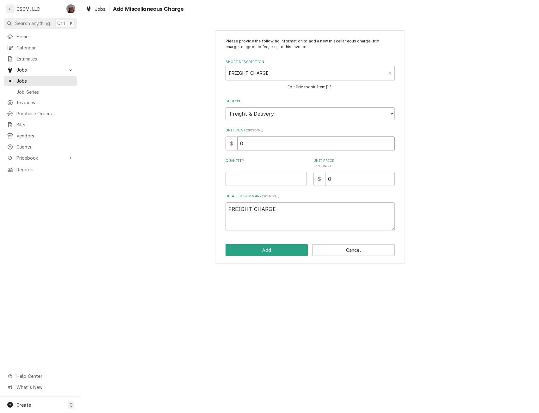
drag, startPoint x: 247, startPoint y: 143, endPoint x: 206, endPoint y: 147, distance: 40.4
click at [206, 147] on div "Please provide the following information to add a new miscellaneous charge (tri…" at bounding box center [310, 147] width 458 height 245
type input "1"
type textarea "x"
type input "15"
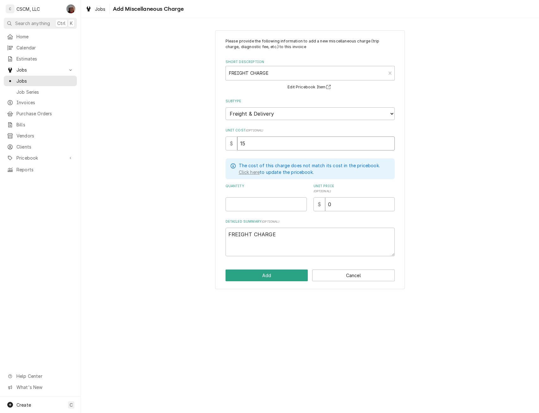
type textarea "x"
type input "15.2"
type textarea "x"
type input "15.22"
click at [235, 203] on input "Quantity" at bounding box center [266, 204] width 81 height 14
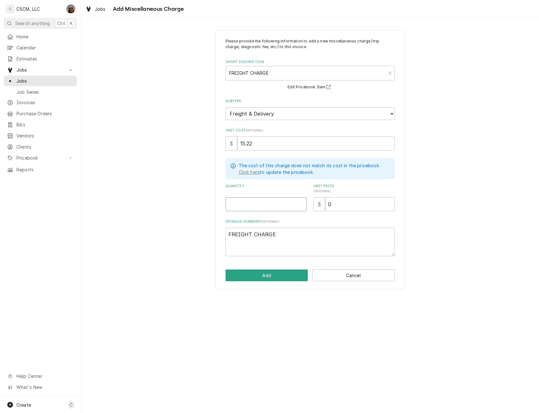
type textarea "x"
type input "1"
type textarea "x"
type input "2"
type textarea "x"
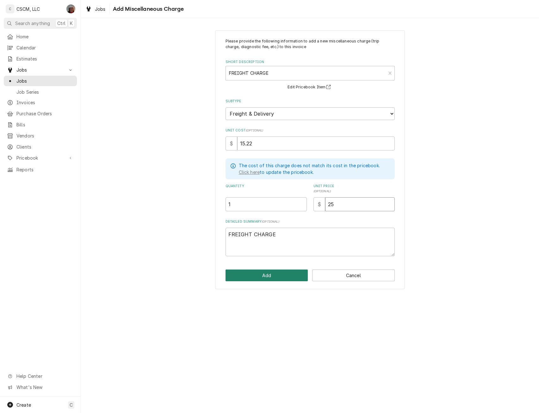
type input "25"
click at [256, 274] on button "Add" at bounding box center [267, 275] width 83 height 12
type textarea "x"
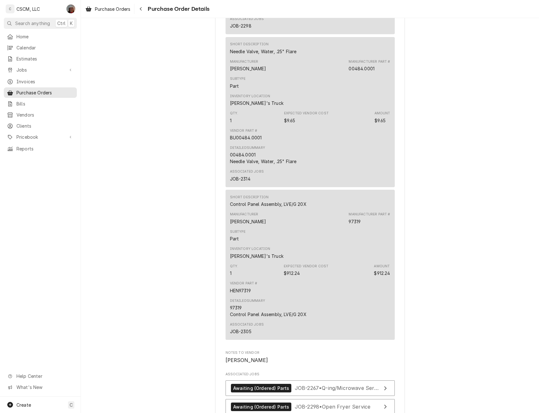
scroll to position [1155, 0]
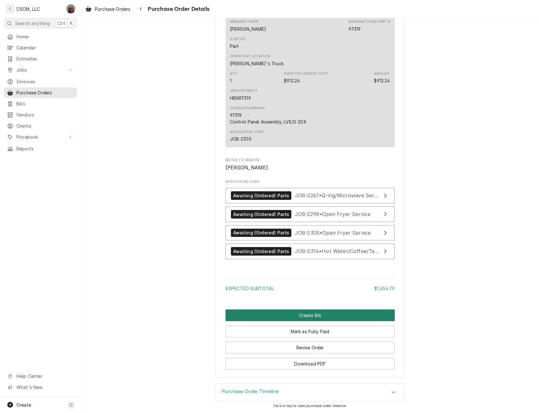
click at [300, 316] on button "Create Bill" at bounding box center [310, 315] width 169 height 12
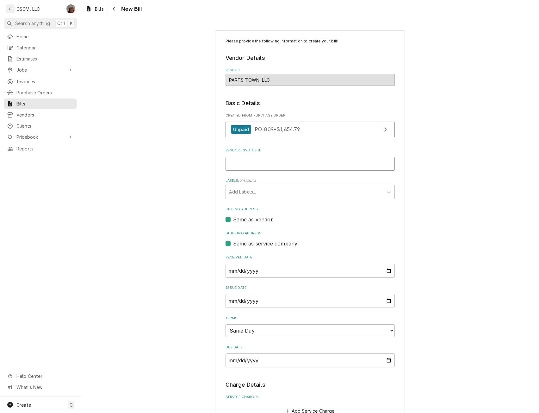
click at [241, 167] on input "Vendor Invoice ID" at bounding box center [310, 164] width 169 height 14
paste input "#2107067546"
click at [230, 165] on input "#2107067546" at bounding box center [310, 164] width 169 height 14
type input "2107067546"
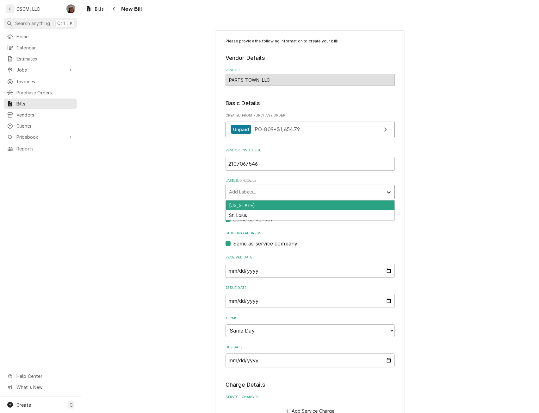
click at [383, 190] on div "Labels" at bounding box center [388, 192] width 11 height 12
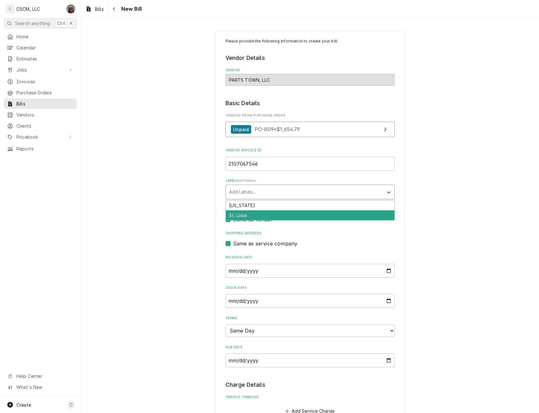
click at [377, 210] on div "St. Loius" at bounding box center [310, 215] width 169 height 10
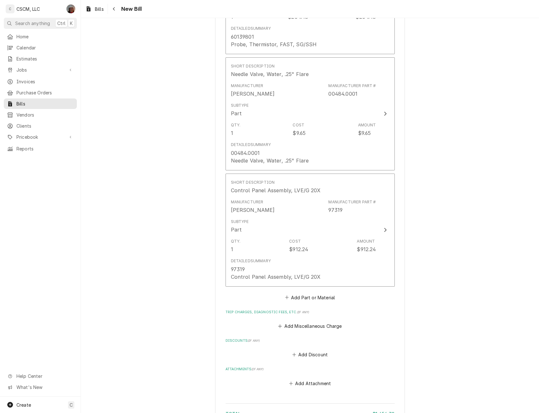
scroll to position [902, 0]
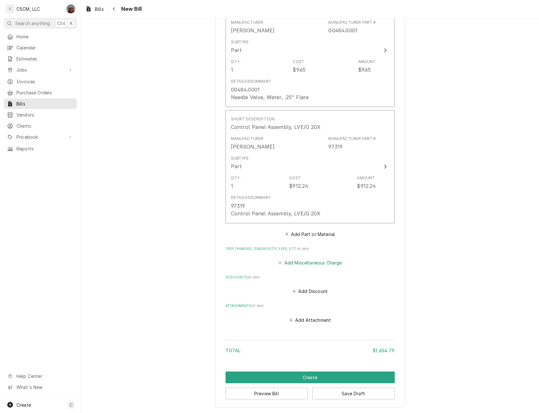
click at [301, 260] on button "Add Miscellaneous Charge" at bounding box center [310, 262] width 66 height 9
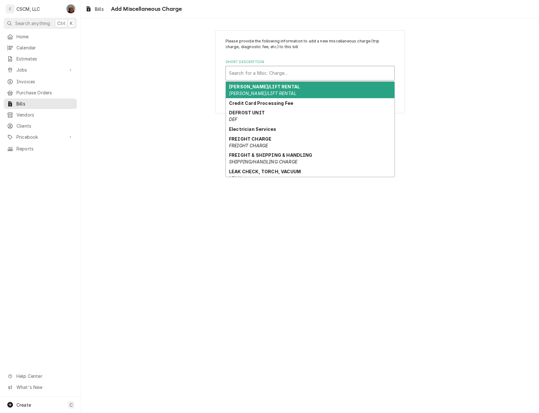
click at [244, 75] on div "Short Description" at bounding box center [310, 72] width 162 height 11
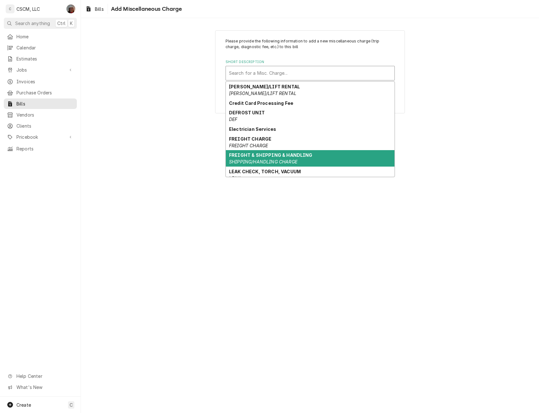
click at [256, 155] on strong "FREIGHT & SHIPPING & HANDLING" at bounding box center [271, 154] width 84 height 5
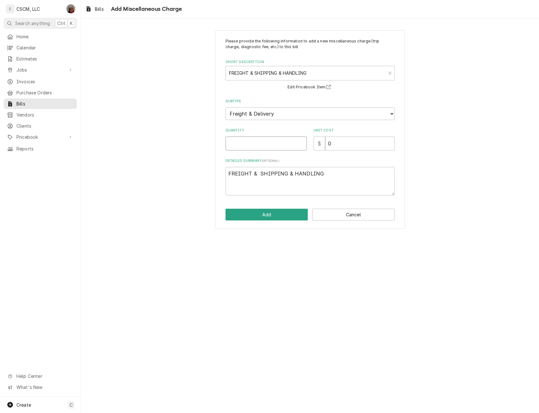
click at [244, 142] on input "Quantity" at bounding box center [266, 143] width 81 height 14
type input "6"
type textarea "x"
type input "60"
type textarea "x"
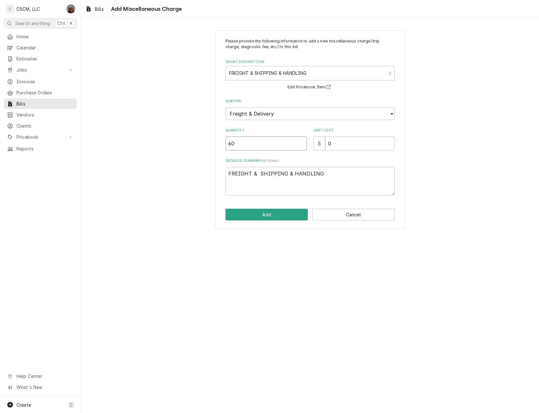
type input "60.8"
type textarea "x"
type input "60.86"
drag, startPoint x: 248, startPoint y: 142, endPoint x: 191, endPoint y: 140, distance: 56.7
click at [191, 140] on div "Please provide the following information to add a new miscellaneous charge (tri…" at bounding box center [310, 129] width 458 height 209
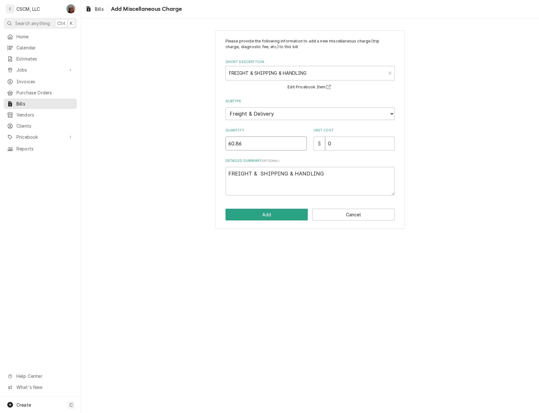
type textarea "x"
type input "1"
type textarea "x"
type input "6"
type textarea "x"
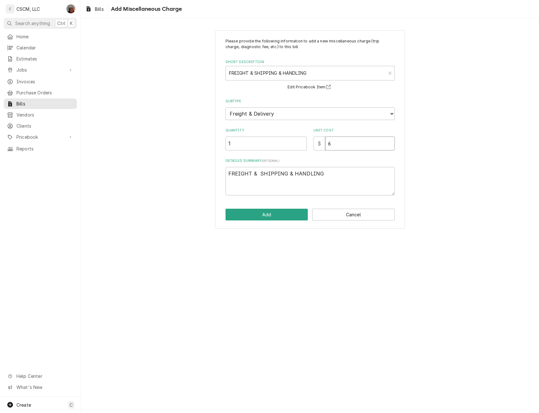
type input "60"
type textarea "x"
type input "60.8"
type textarea "x"
type input "60.86"
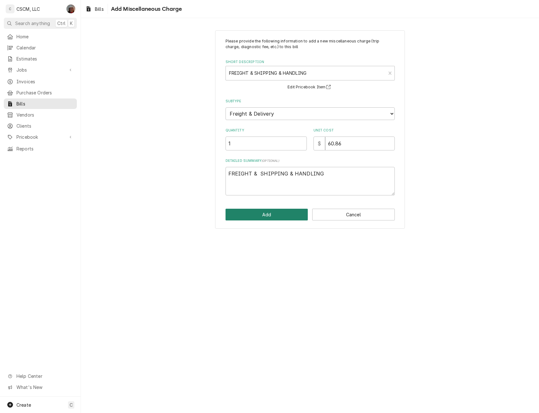
click at [251, 213] on button "Add" at bounding box center [267, 215] width 83 height 12
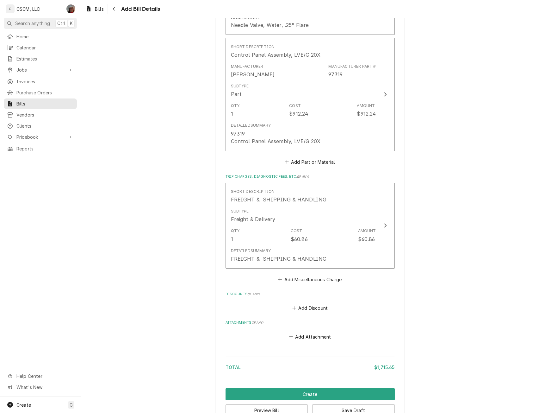
scroll to position [991, 0]
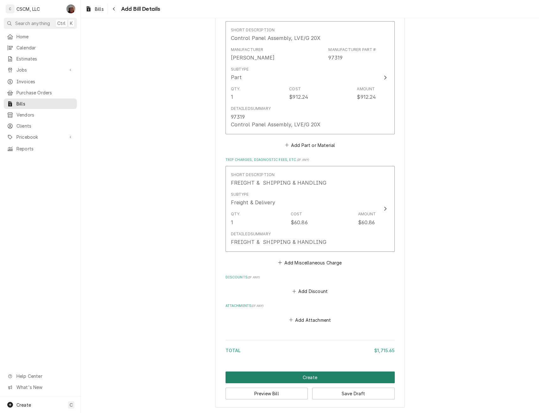
click at [306, 376] on button "Create" at bounding box center [310, 377] width 169 height 12
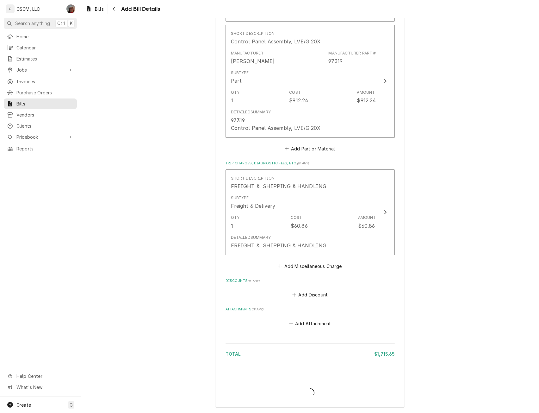
scroll to position [988, 0]
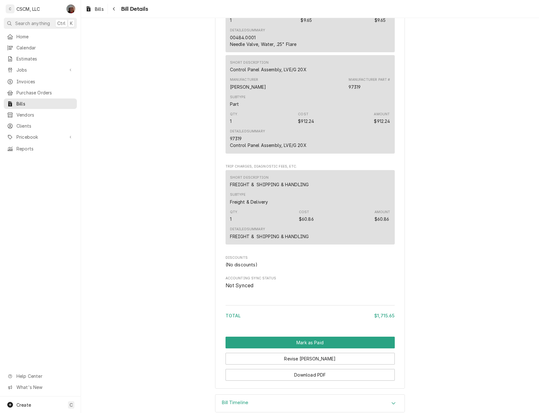
scroll to position [829, 0]
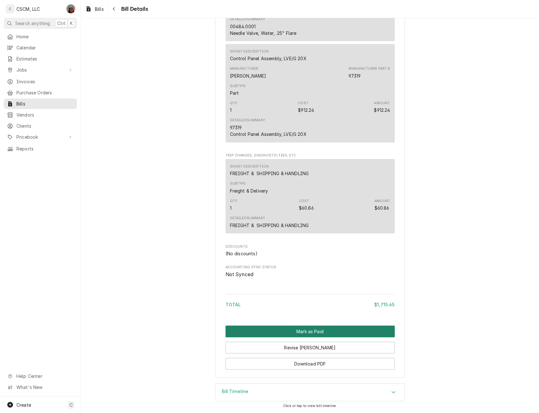
click at [308, 329] on button "Mark as Paid" at bounding box center [310, 331] width 169 height 12
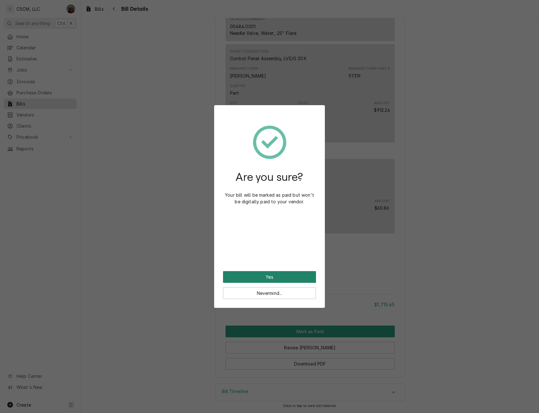
click at [267, 275] on button "Yes" at bounding box center [269, 277] width 93 height 12
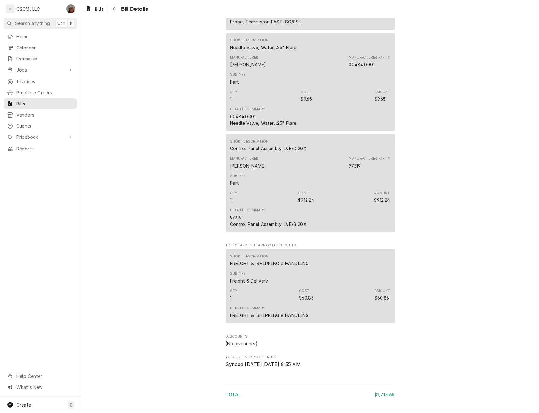
scroll to position [797, 0]
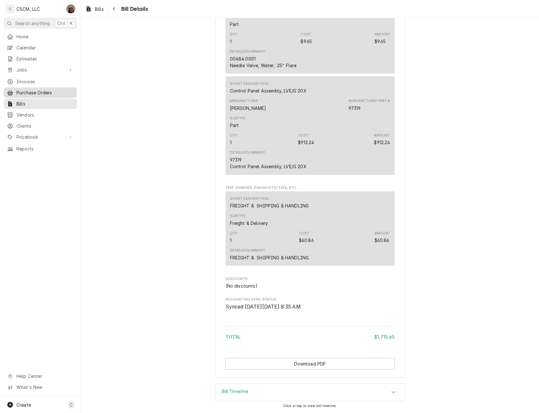
click at [41, 89] on span "Purchase Orders" at bounding box center [44, 92] width 57 height 7
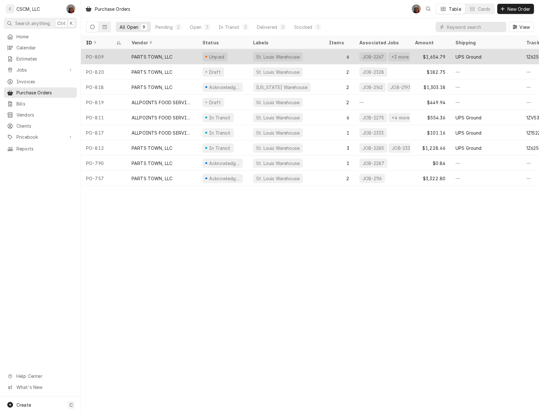
click at [141, 60] on div "PARTS TOWN, LLC" at bounding box center [162, 56] width 71 height 15
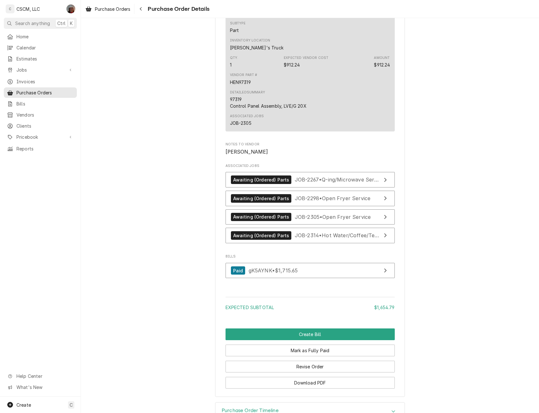
scroll to position [1191, 0]
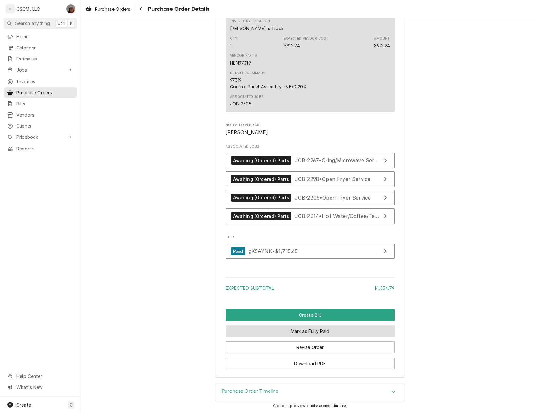
click at [297, 327] on button "Mark as Fully Paid" at bounding box center [310, 331] width 169 height 12
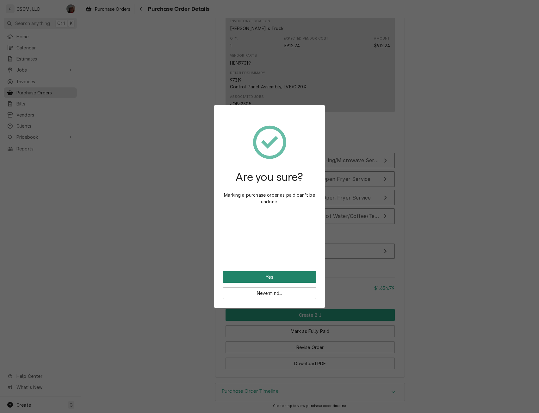
click at [261, 275] on button "Yes" at bounding box center [269, 277] width 93 height 12
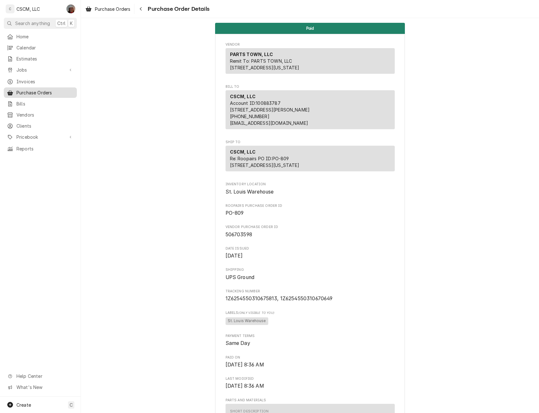
click at [29, 93] on span "Purchase Orders" at bounding box center [44, 92] width 57 height 7
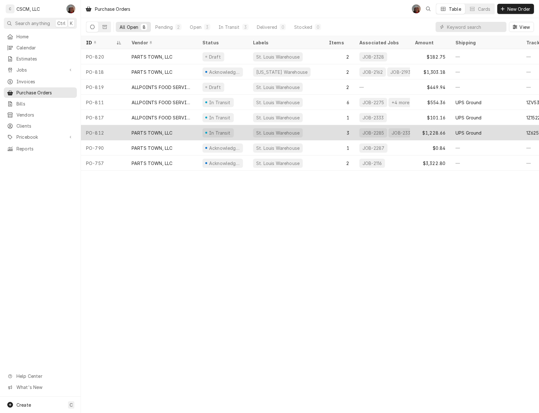
click at [109, 130] on div "PO-812" at bounding box center [104, 132] width 46 height 15
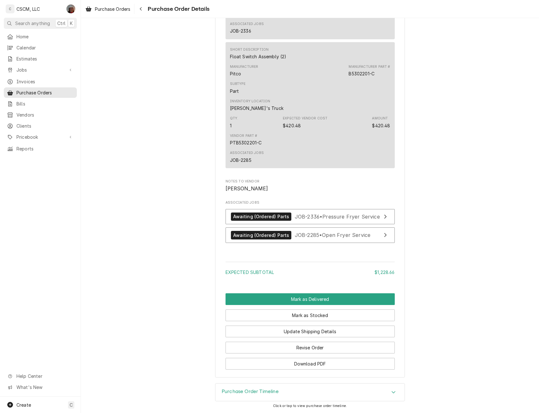
scroll to position [708, 0]
click at [287, 213] on div "Awaiting (Ordered) Parts JOB-2336 • Pressure Fryer Service" at bounding box center [305, 216] width 149 height 9
click at [267, 235] on div "Awaiting (Ordered) Parts" at bounding box center [261, 235] width 61 height 9
click at [309, 300] on button "Mark as Delivered" at bounding box center [310, 299] width 169 height 12
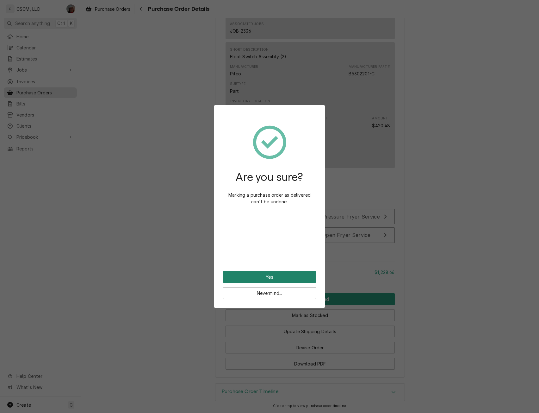
click at [271, 275] on button "Yes" at bounding box center [269, 277] width 93 height 12
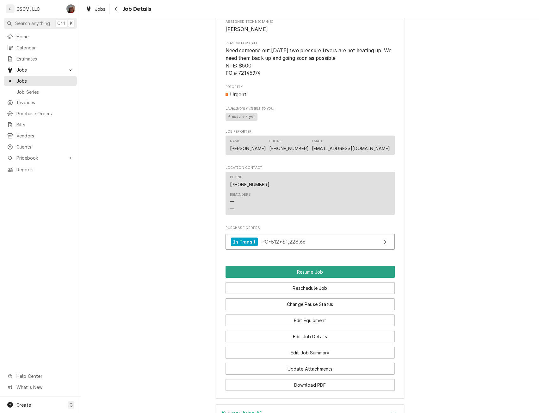
scroll to position [552, 0]
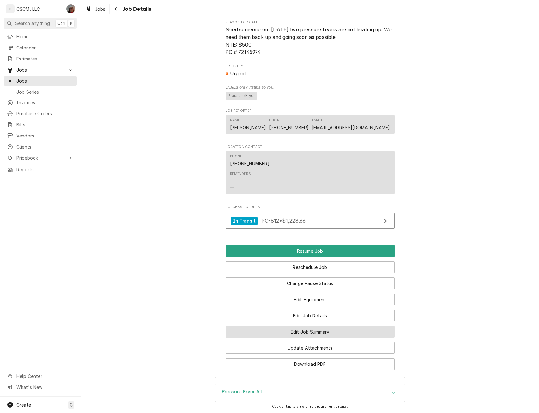
click at [315, 337] on button "Edit Job Summary" at bounding box center [310, 332] width 169 height 12
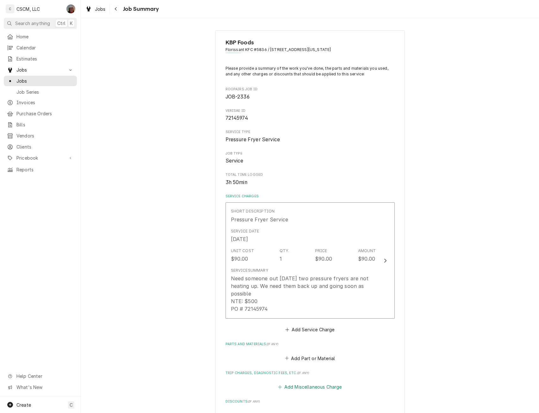
click at [298, 387] on button "Add Miscellaneous Charge" at bounding box center [310, 386] width 66 height 9
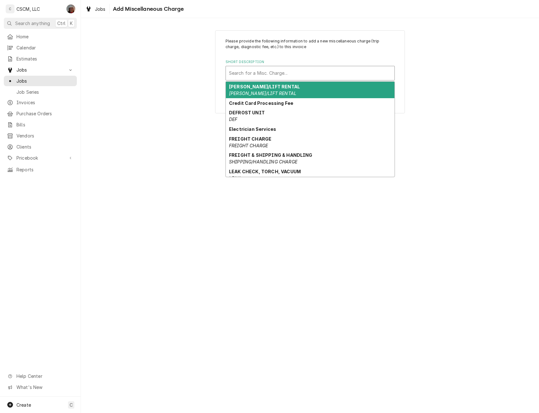
click at [277, 73] on div "Short Description" at bounding box center [310, 72] width 162 height 11
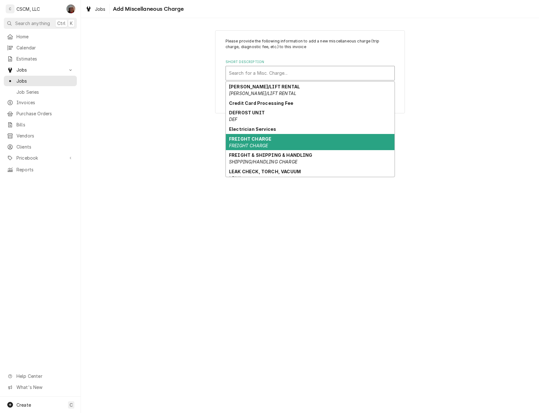
click at [260, 142] on div "FREIGHT CHARGE FREIGHT CHARGE" at bounding box center [310, 142] width 169 height 16
type textarea "x"
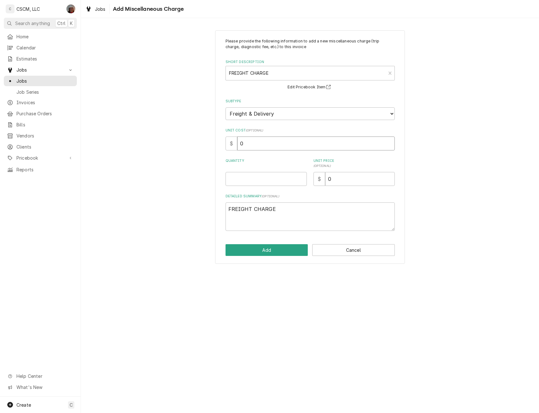
drag, startPoint x: 251, startPoint y: 145, endPoint x: 222, endPoint y: 144, distance: 28.5
click at [222, 144] on div "Please provide the following information to add a new miscellaneous charge (tri…" at bounding box center [310, 147] width 190 height 234
type input "1"
type textarea "x"
type input "14"
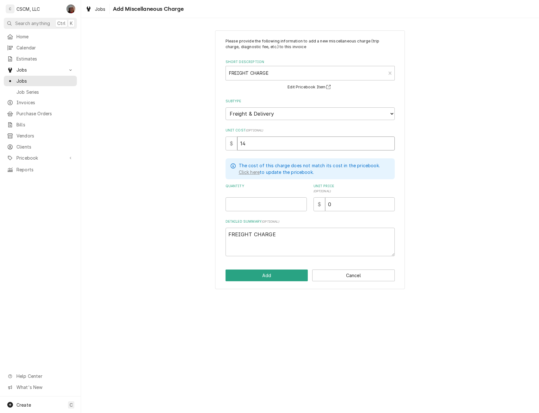
type textarea "x"
type input "14.4"
type textarea "x"
type input "14.49"
click at [241, 204] on input "Quantity" at bounding box center [266, 204] width 81 height 14
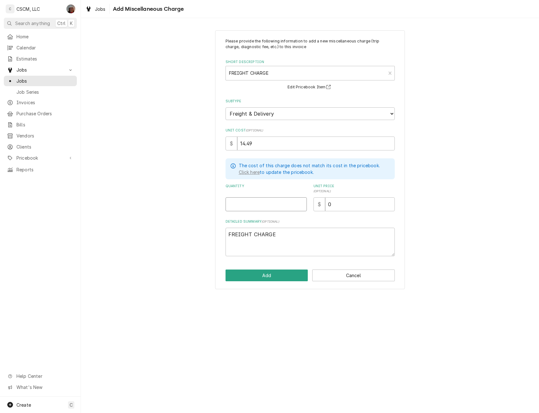
type input "1"
type textarea "x"
type input "1"
type textarea "x"
type input "2"
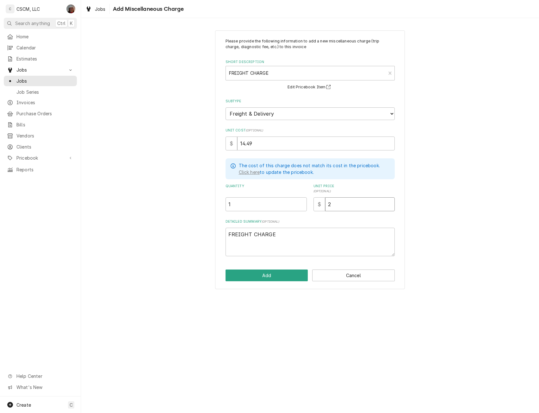
type textarea "x"
type input "25"
click at [257, 273] on button "Add" at bounding box center [267, 275] width 83 height 12
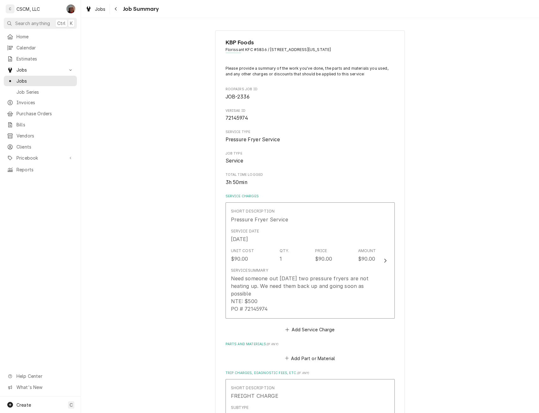
scroll to position [289, 0]
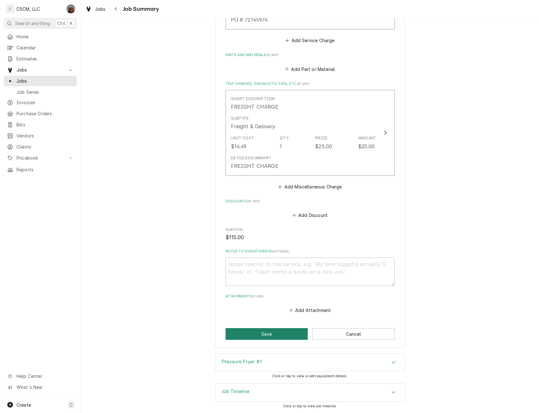
click at [245, 331] on button "Save" at bounding box center [267, 334] width 83 height 12
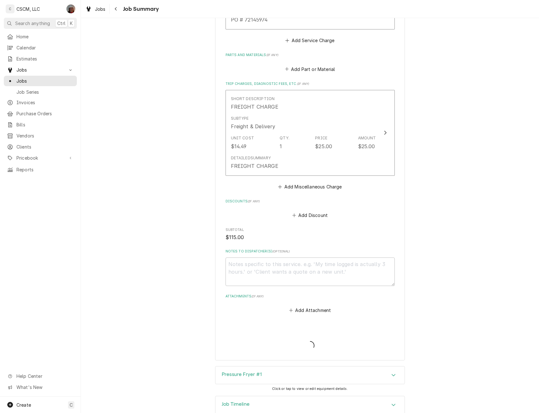
type textarea "x"
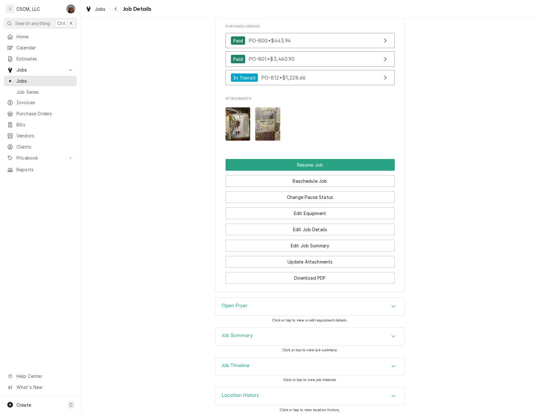
scroll to position [742, 0]
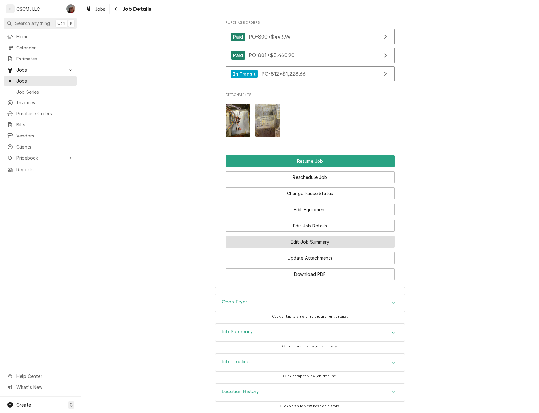
click at [293, 244] on button "Edit Job Summary" at bounding box center [310, 242] width 169 height 12
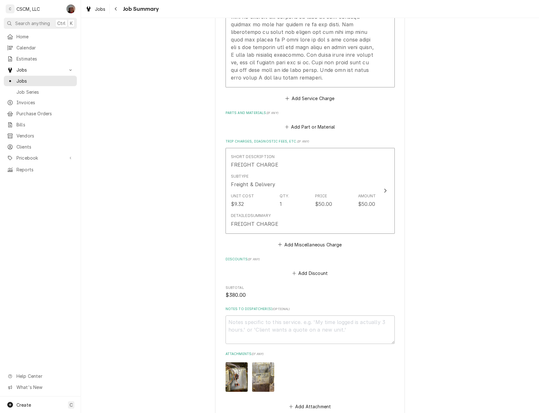
scroll to position [435, 0]
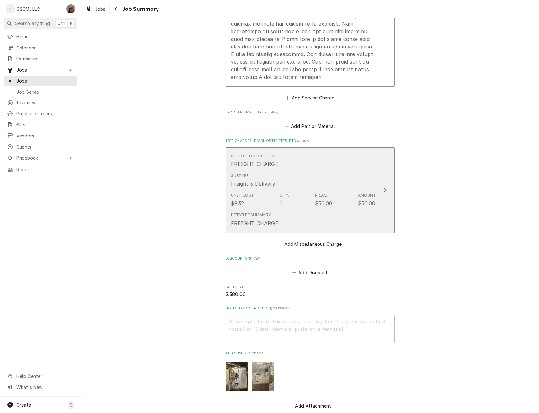
click at [378, 181] on button "Short Description FREIGHT CHARGE Subtype Freight & Delivery Unit Cost $9.32 Qty…" at bounding box center [310, 190] width 169 height 86
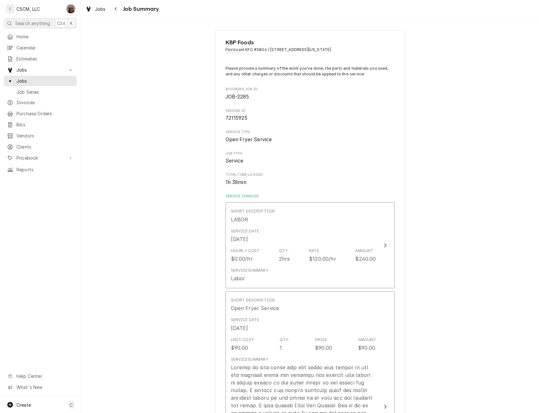
type textarea "x"
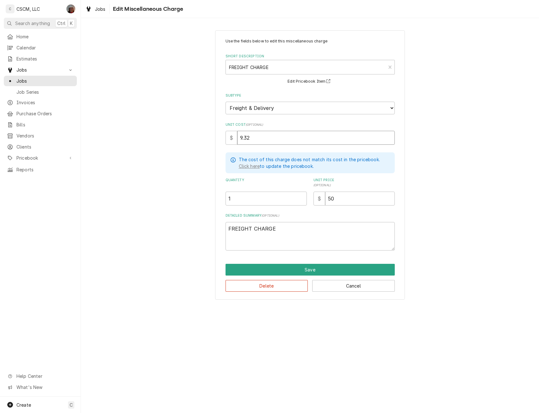
drag, startPoint x: 254, startPoint y: 135, endPoint x: 223, endPoint y: 138, distance: 30.8
click at [223, 138] on div "Use the fields below to edit this miscellaneous charge Short Description FREIGH…" at bounding box center [310, 164] width 190 height 269
type input "2"
type textarea "x"
type input "23"
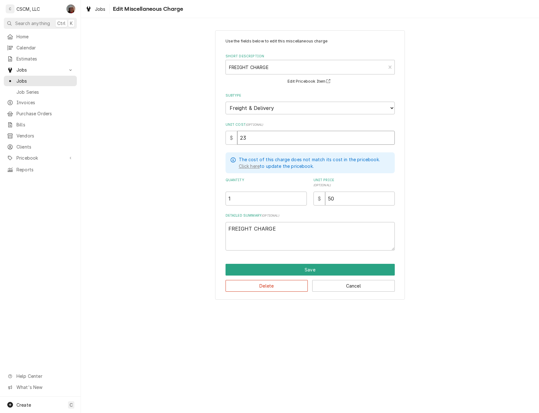
type textarea "x"
type input "23.8"
type textarea "x"
type input "23.81"
click at [309, 272] on button "Save" at bounding box center [310, 270] width 169 height 12
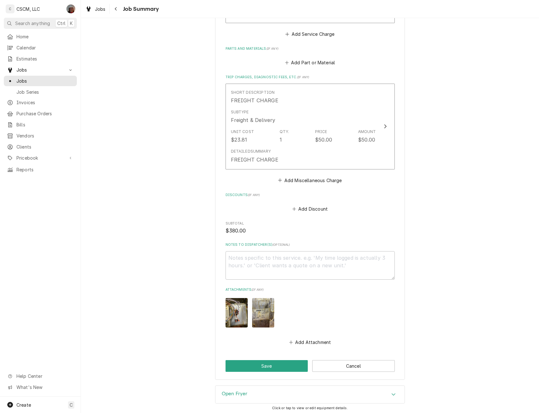
scroll to position [523, 0]
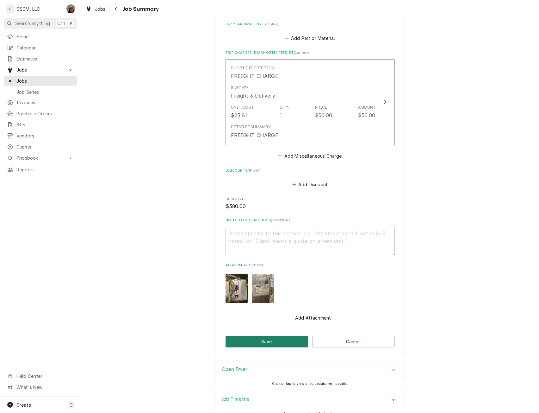
click at [245, 335] on button "Save" at bounding box center [267, 341] width 83 height 12
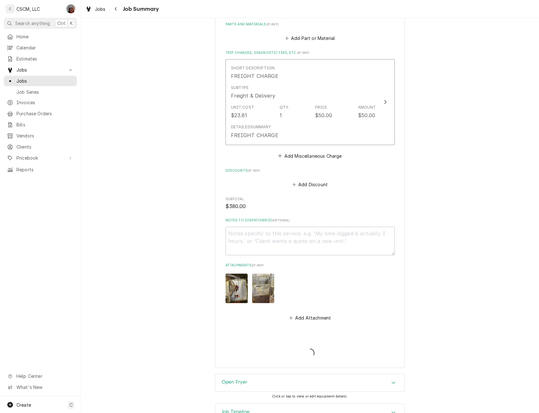
type textarea "x"
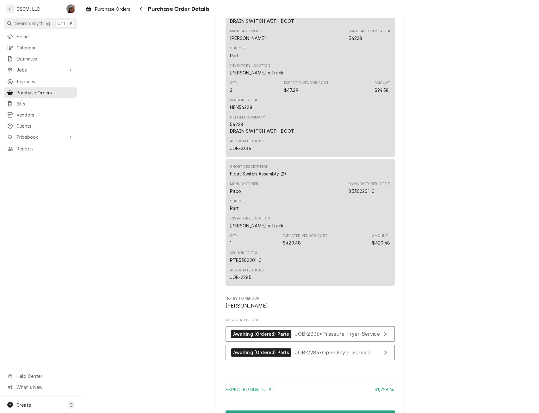
scroll to position [671, 0]
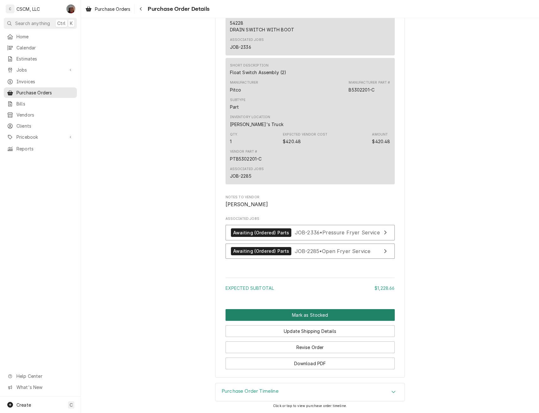
click at [326, 313] on button "Mark as Stocked" at bounding box center [310, 315] width 169 height 12
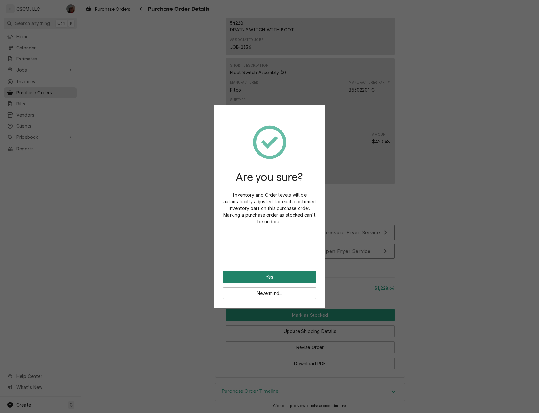
click at [274, 273] on button "Yes" at bounding box center [269, 277] width 93 height 12
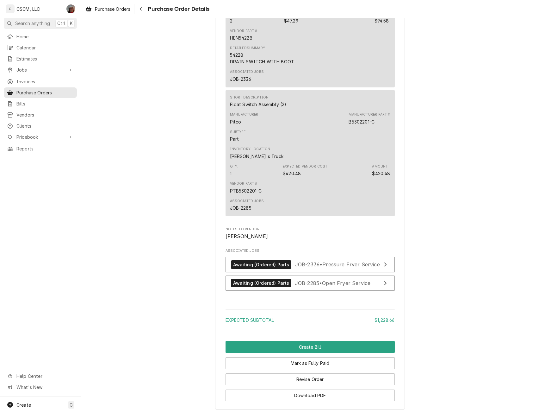
scroll to position [671, 0]
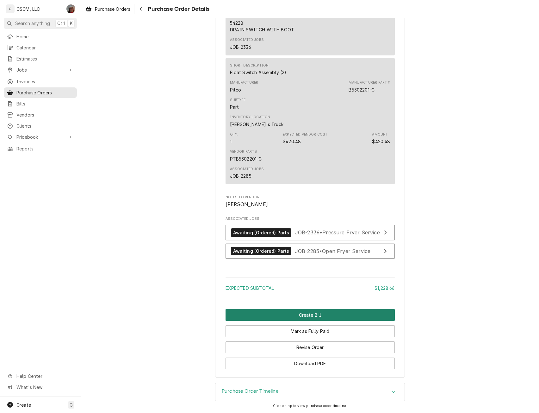
click at [298, 319] on button "Create Bill" at bounding box center [310, 315] width 169 height 12
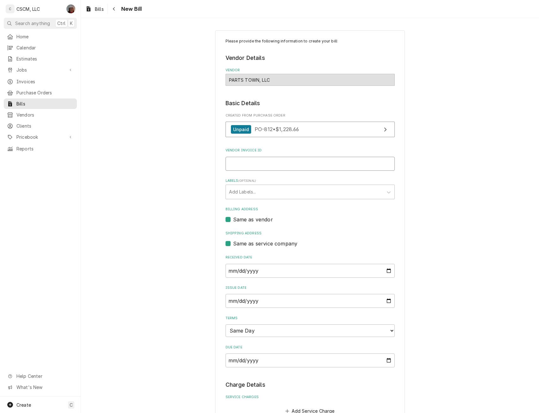
click at [229, 157] on input "Vendor Invoice ID" at bounding box center [310, 164] width 169 height 14
paste input "#2107067547"
click at [228, 165] on input "#2107067547" at bounding box center [310, 164] width 169 height 14
type input "2107067547"
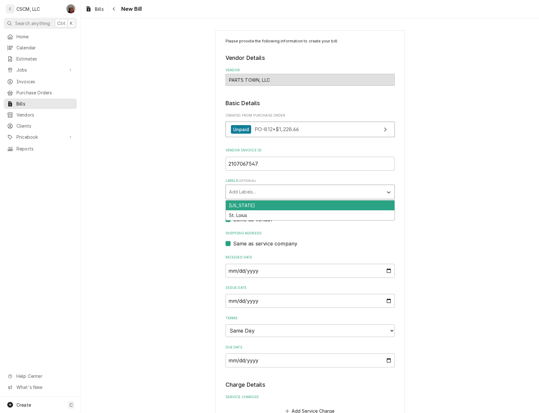
click at [257, 189] on div "Labels" at bounding box center [304, 191] width 151 height 11
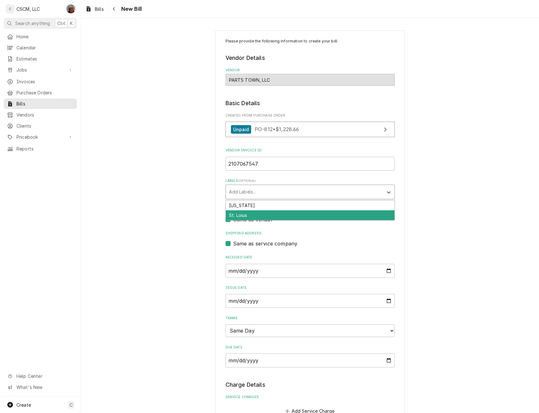
click at [244, 215] on div "St. Loius" at bounding box center [310, 215] width 169 height 10
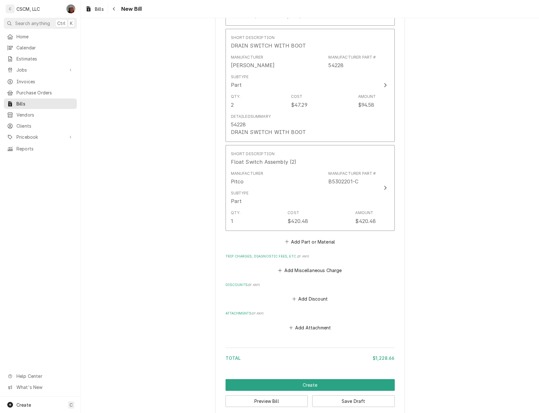
scroll to position [527, 0]
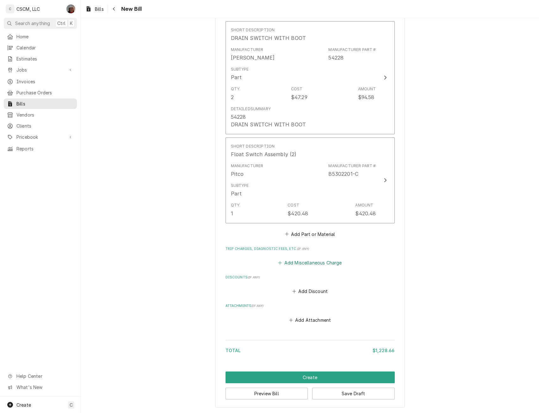
click at [303, 262] on button "Add Miscellaneous Charge" at bounding box center [310, 262] width 66 height 9
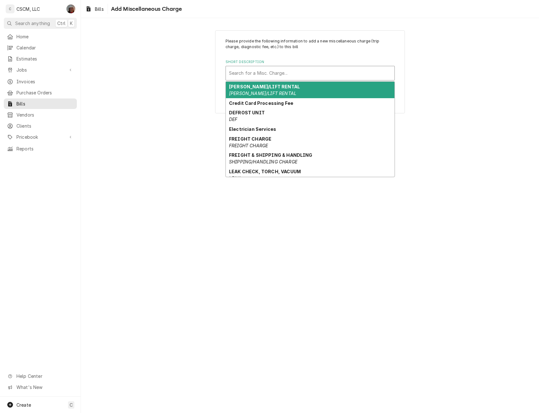
click at [258, 69] on div "Short Description" at bounding box center [310, 72] width 162 height 11
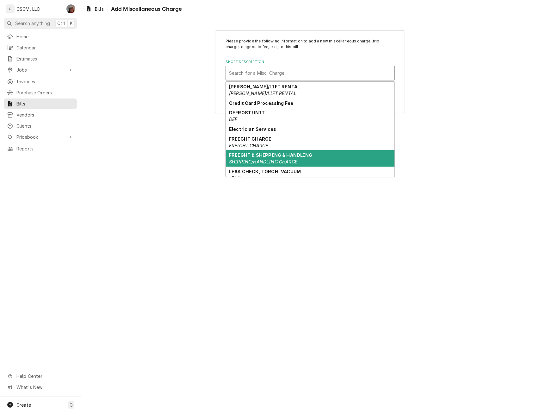
click at [269, 156] on strong "FREIGHT & SHIPPING & HANDLING" at bounding box center [271, 154] width 84 height 5
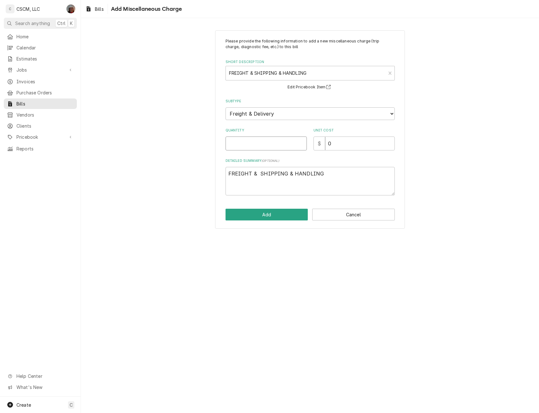
click at [235, 144] on input "Quantity" at bounding box center [266, 143] width 81 height 14
type input "2"
type textarea "x"
type input "28"
type textarea "x"
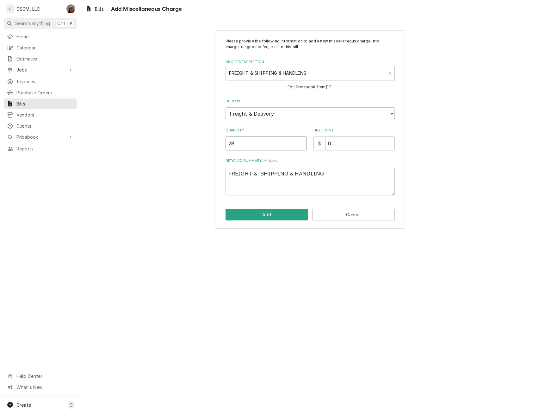
type input "28.9"
type textarea "x"
type input "28.97"
drag, startPoint x: 251, startPoint y: 143, endPoint x: 213, endPoint y: 144, distance: 37.7
click at [213, 144] on div "Please provide the following information to add a new miscellaneous charge (tri…" at bounding box center [310, 129] width 458 height 209
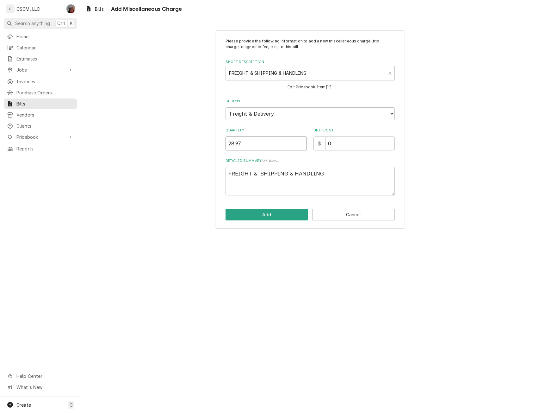
type textarea "x"
type input "1"
type textarea "x"
type input "2"
type textarea "x"
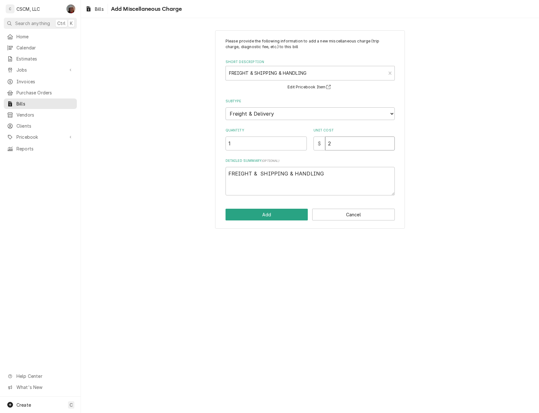
type input "28"
type textarea "x"
type input "28.9"
type textarea "x"
type input "28.97"
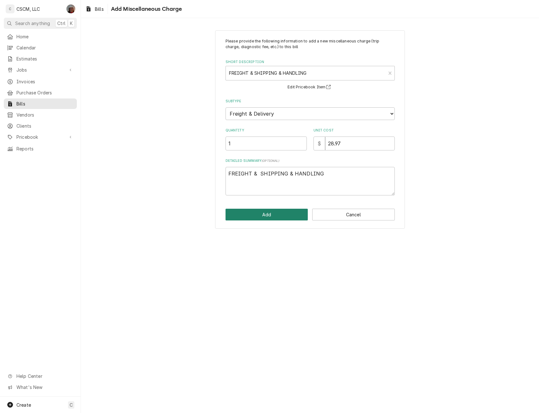
click at [259, 215] on button "Add" at bounding box center [267, 215] width 83 height 12
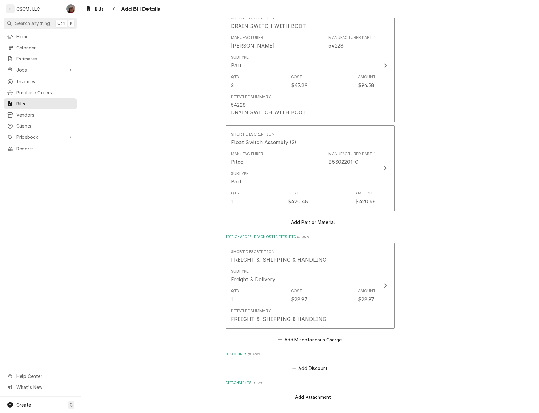
scroll to position [616, 0]
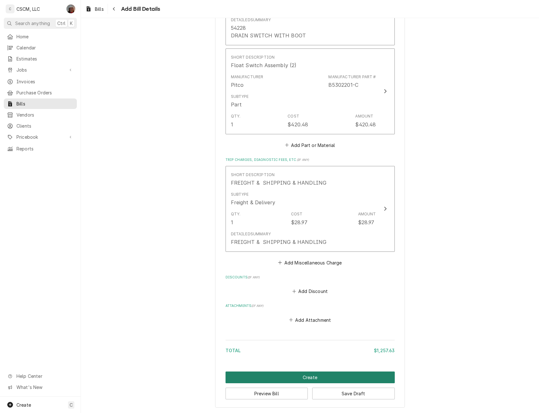
click at [291, 375] on button "Create" at bounding box center [310, 377] width 169 height 12
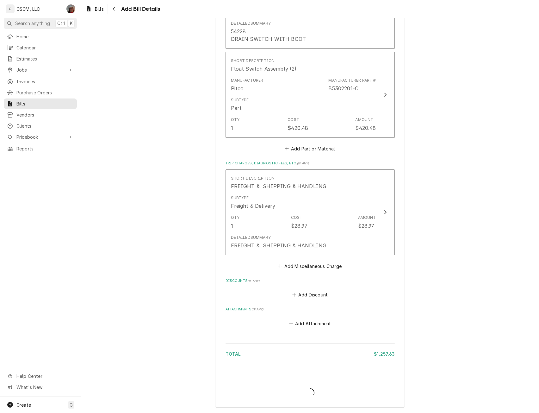
scroll to position [612, 0]
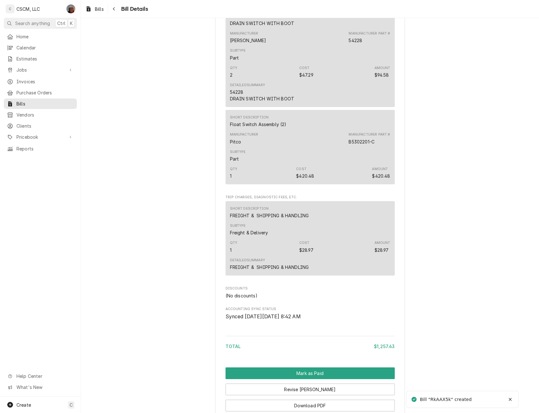
scroll to position [502, 0]
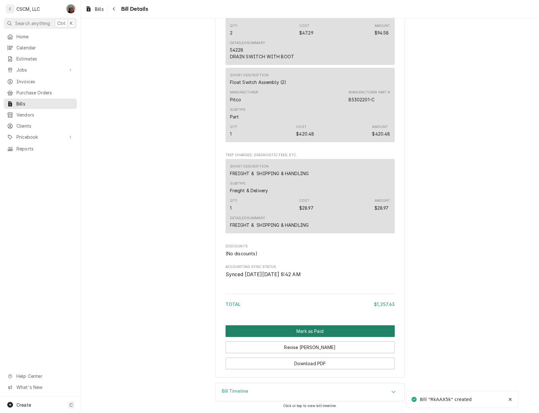
click at [304, 330] on button "Mark as Paid" at bounding box center [310, 331] width 169 height 12
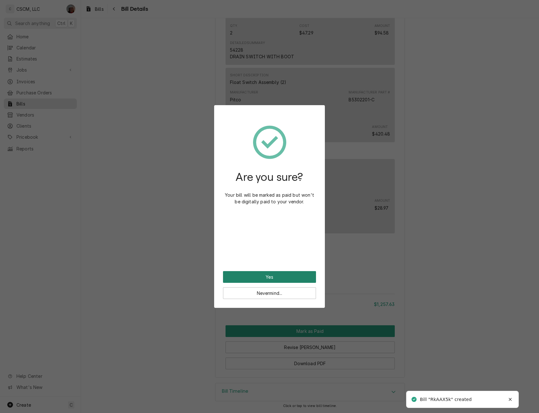
click at [258, 278] on button "Yes" at bounding box center [269, 277] width 93 height 12
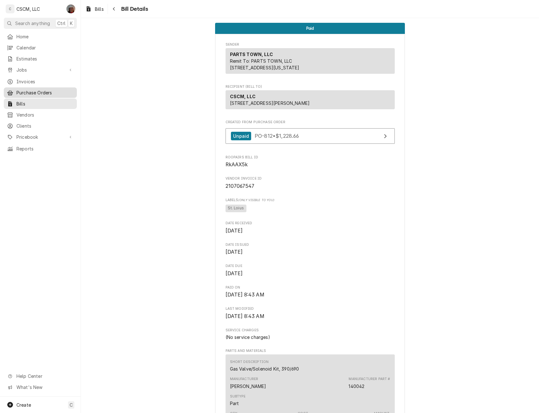
click at [28, 91] on span "Purchase Orders" at bounding box center [44, 92] width 57 height 7
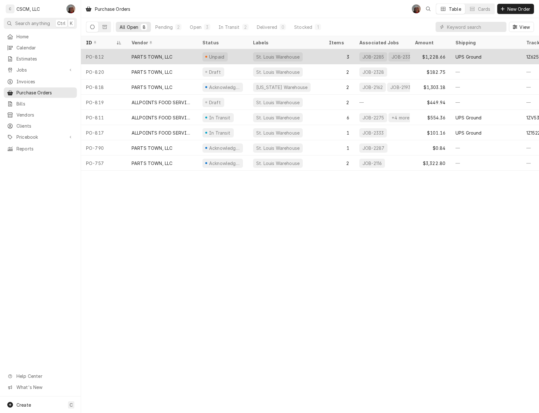
click at [171, 53] on div "PARTS TOWN, LLC" at bounding box center [152, 56] width 41 height 7
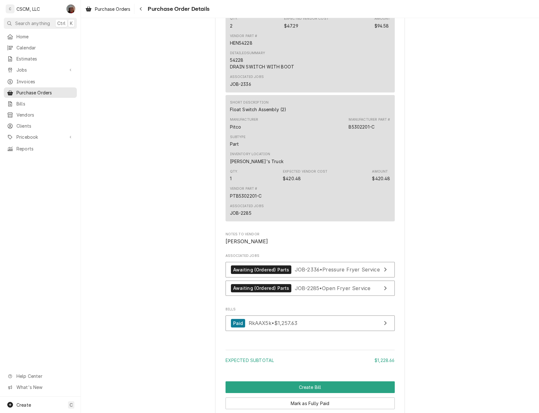
scroll to position [706, 0]
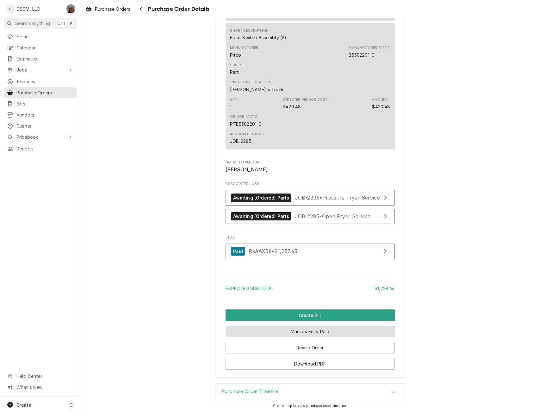
click at [310, 330] on button "Mark as Fully Paid" at bounding box center [310, 331] width 169 height 12
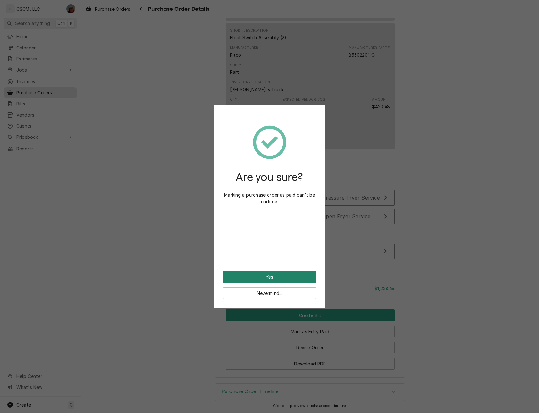
click at [268, 272] on button "Yes" at bounding box center [269, 277] width 93 height 12
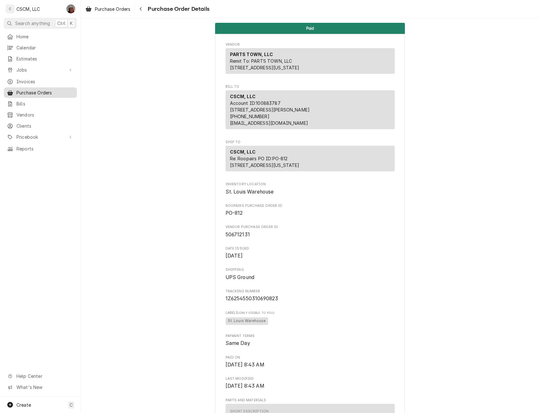
click at [32, 89] on span "Purchase Orders" at bounding box center [44, 92] width 57 height 7
